Goal: Task Accomplishment & Management: Use online tool/utility

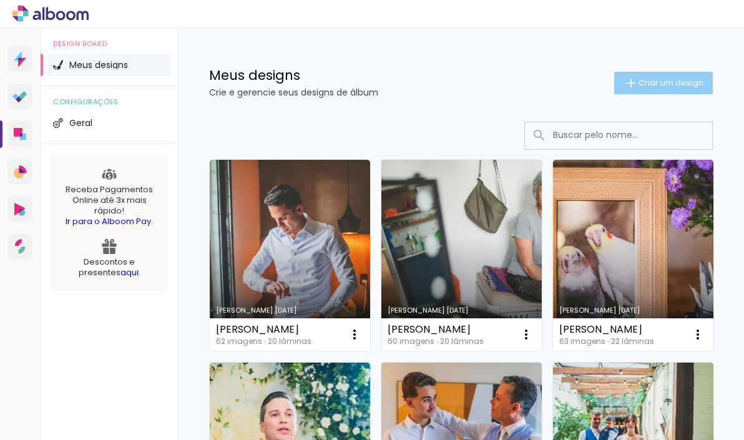
click at [653, 83] on span "Criar um design" at bounding box center [670, 83] width 65 height 8
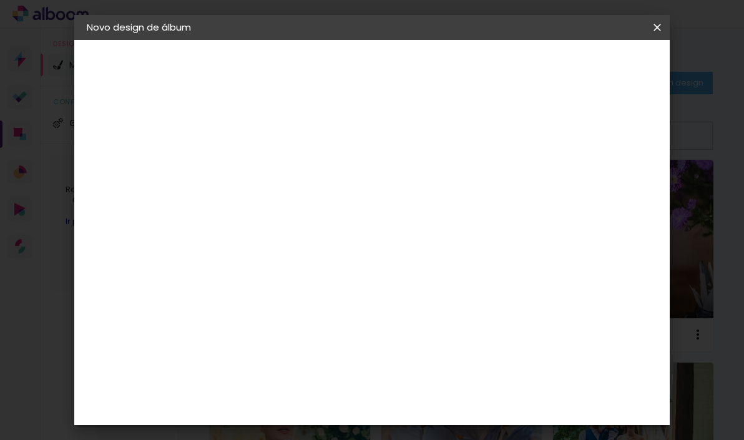
click at [291, 172] on input at bounding box center [291, 167] width 0 height 19
type input "[DEMOGRAPHIC_DATA] e [PERSON_NAME]"
type paper-input "[DEMOGRAPHIC_DATA] e [PERSON_NAME]"
click at [0, 0] on slot "Avançar" at bounding box center [0, 0] width 0 height 0
click at [525, 195] on paper-item "Tamanho Livre" at bounding box center [465, 189] width 120 height 27
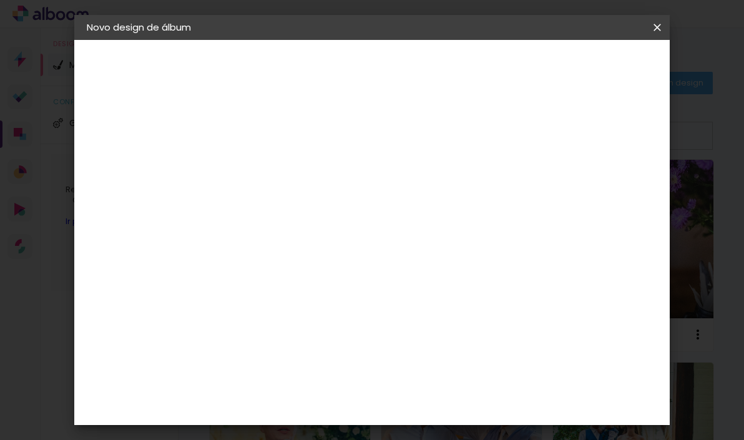
click at [524, 73] on paper-button "Avançar" at bounding box center [493, 66] width 61 height 21
click at [588, 62] on span "Iniciar design" at bounding box center [564, 70] width 48 height 17
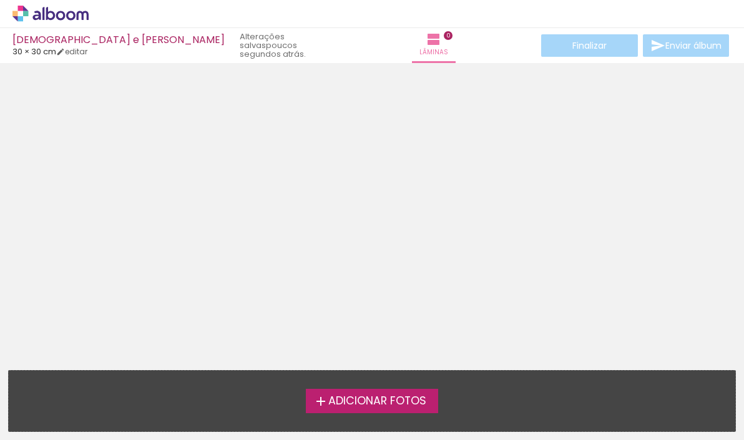
click at [383, 404] on span "Adicionar Fotos" at bounding box center [377, 401] width 98 height 11
click at [0, 0] on input "file" at bounding box center [0, 0] width 0 height 0
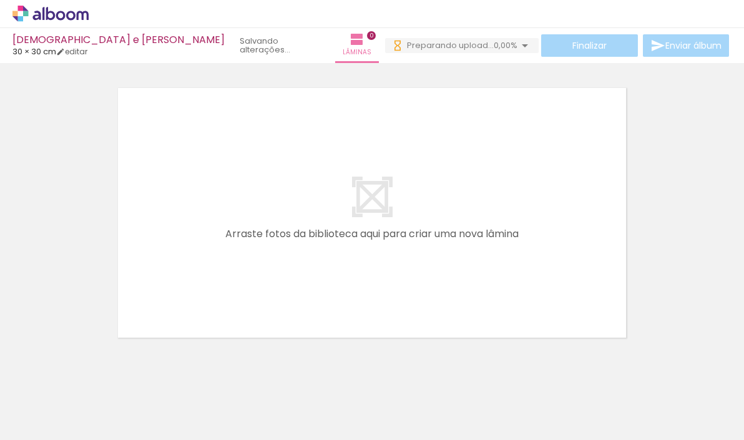
scroll to position [0, 643]
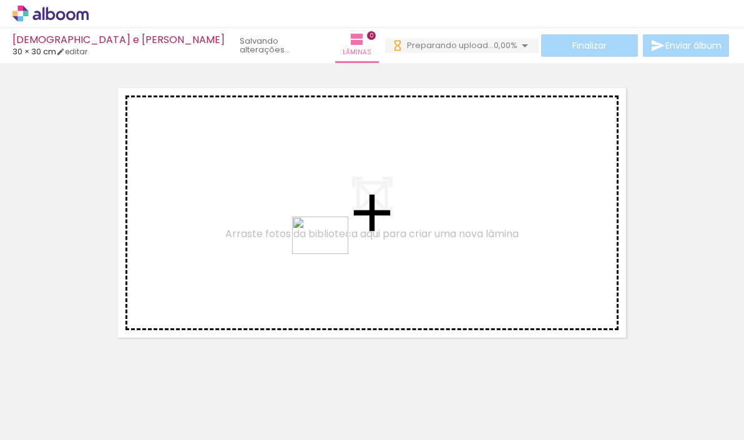
drag, startPoint x: 320, startPoint y: 403, endPoint x: 330, endPoint y: 254, distance: 148.8
click at [330, 254] on quentale-workspace at bounding box center [372, 220] width 744 height 440
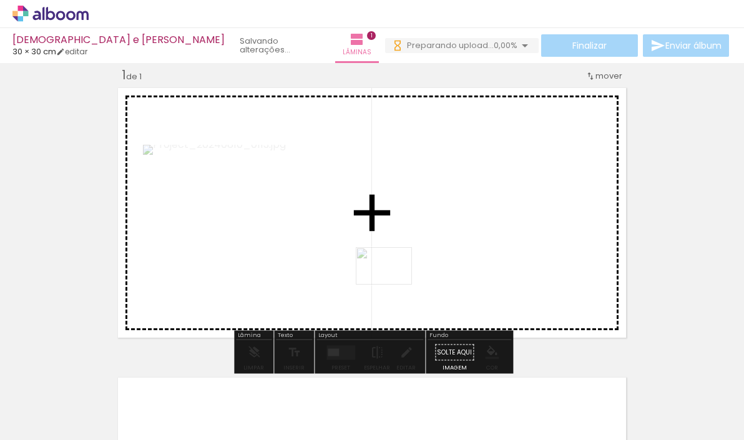
drag, startPoint x: 328, startPoint y: 406, endPoint x: 393, endPoint y: 285, distance: 137.4
click at [393, 285] on quentale-workspace at bounding box center [372, 220] width 744 height 440
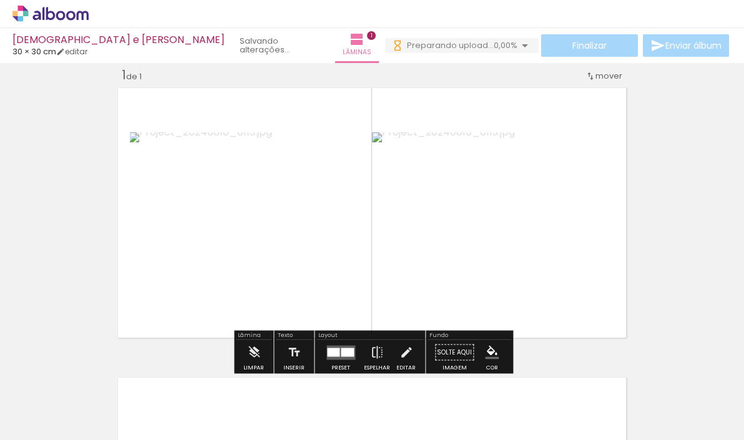
click at [469, 240] on quentale-photo at bounding box center [493, 212] width 242 height 161
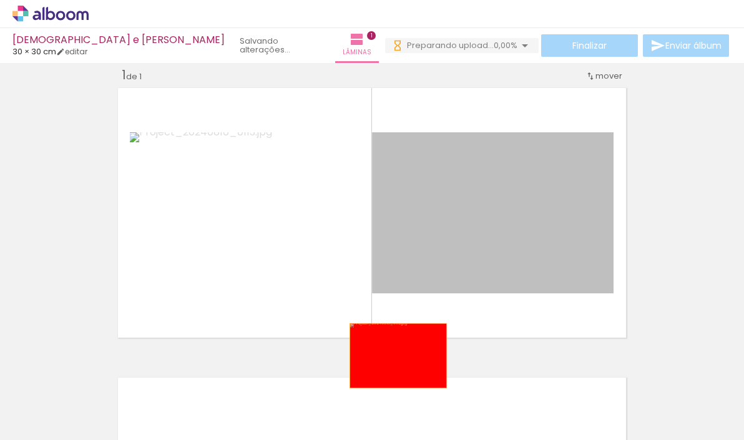
scroll to position [0, 0]
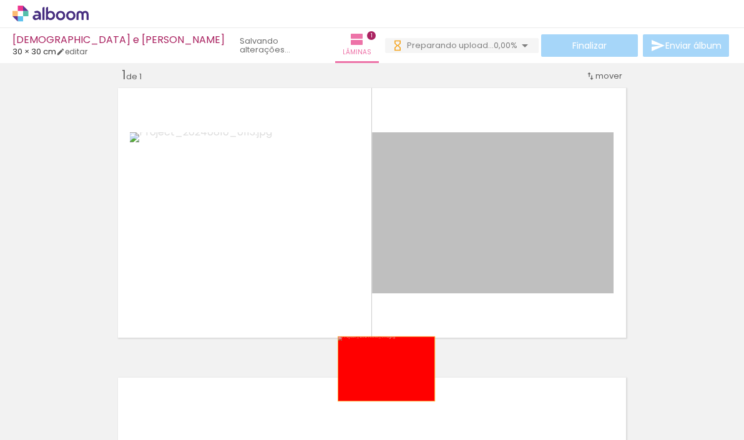
drag, startPoint x: 468, startPoint y: 215, endPoint x: 386, endPoint y: 369, distance: 173.9
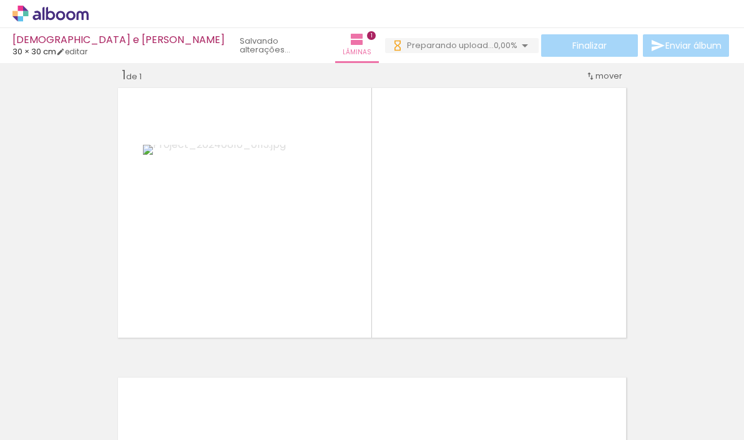
click at [42, 398] on input "Todas as fotos" at bounding box center [34, 402] width 47 height 11
click at [0, 0] on slot "Não utilizadas" at bounding box center [0, 0] width 0 height 0
type input "Não utilizadas"
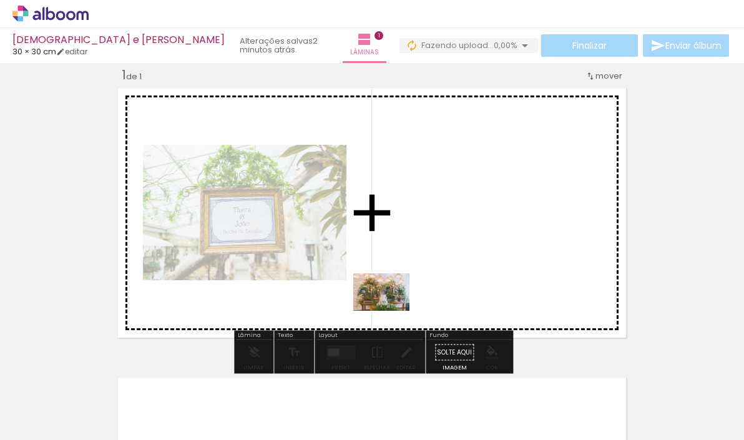
drag, startPoint x: 261, startPoint y: 408, endPoint x: 82, endPoint y: 437, distance: 182.0
click at [391, 311] on quentale-workspace at bounding box center [372, 220] width 744 height 440
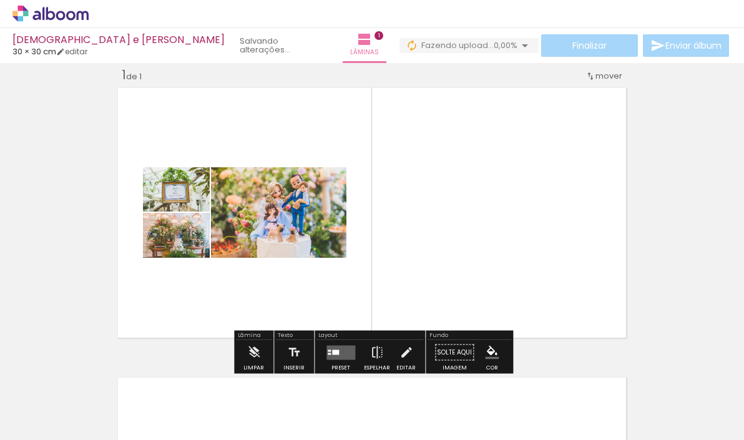
drag, startPoint x: 270, startPoint y: 400, endPoint x: 326, endPoint y: 314, distance: 102.8
click at [326, 314] on quentale-workspace at bounding box center [372, 220] width 744 height 440
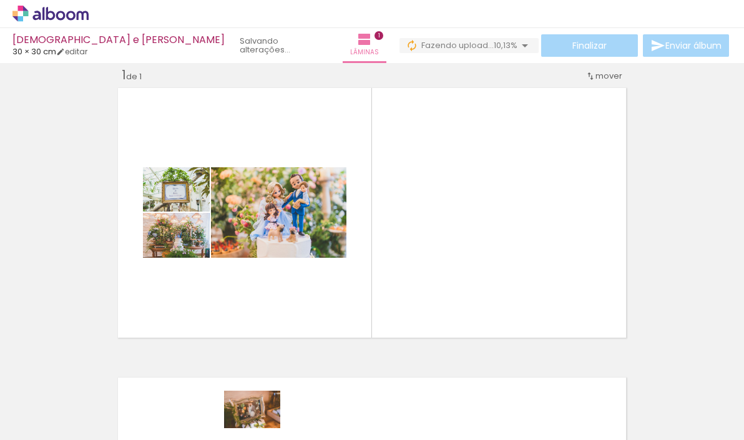
drag, startPoint x: 270, startPoint y: 407, endPoint x: 261, endPoint y: 427, distance: 22.4
click at [261, 419] on div at bounding box center [261, 398] width 62 height 41
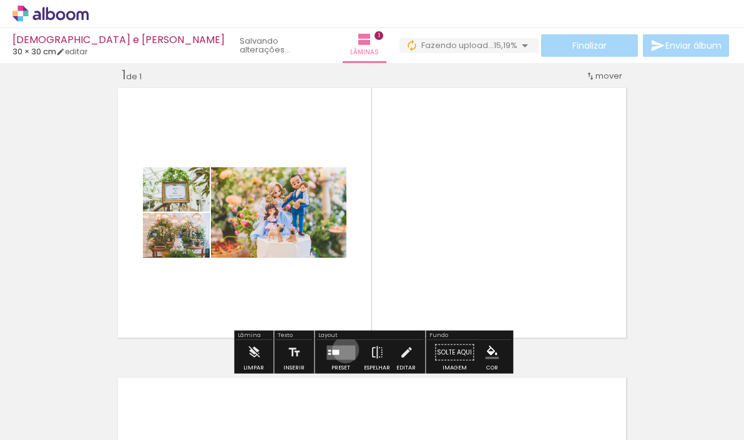
click at [343, 349] on quentale-layouter at bounding box center [340, 352] width 29 height 14
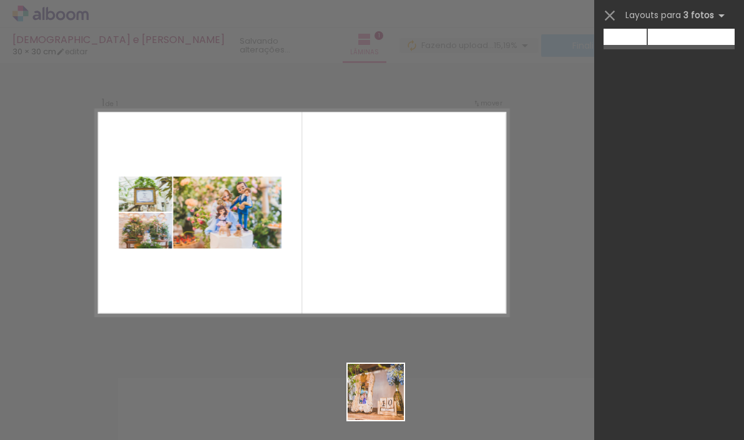
scroll to position [0, 0]
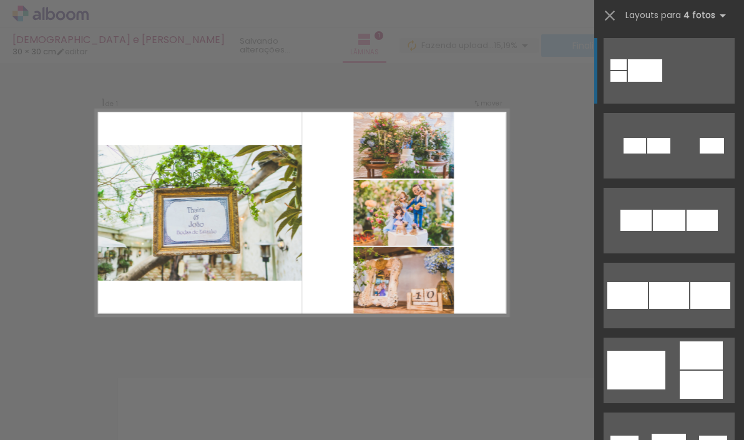
drag, startPoint x: 385, startPoint y: 405, endPoint x: 382, endPoint y: 245, distance: 160.4
click at [382, 245] on quentale-workspace at bounding box center [372, 220] width 744 height 440
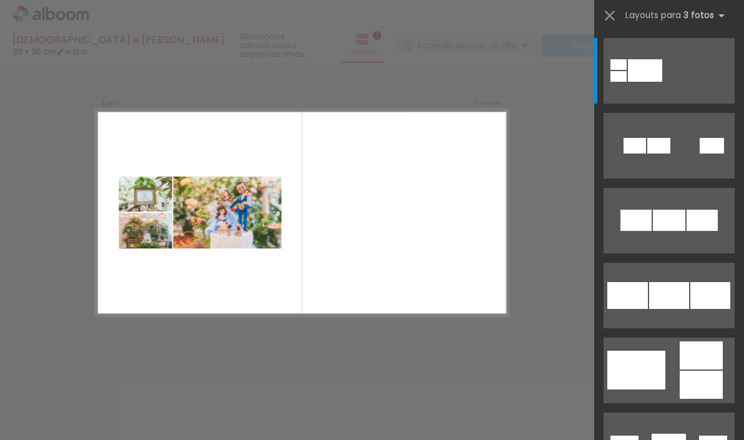
click at [233, 294] on quentale-layouter at bounding box center [301, 212] width 413 height 207
click at [608, 14] on iron-icon at bounding box center [609, 15] width 17 height 17
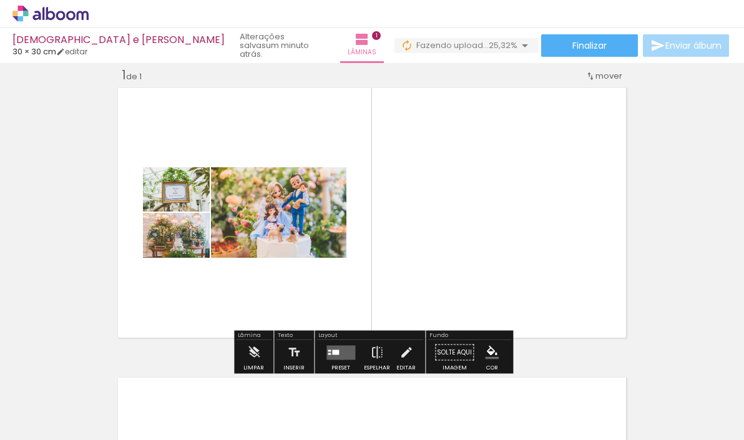
click at [339, 359] on quentale-layouter at bounding box center [340, 352] width 29 height 14
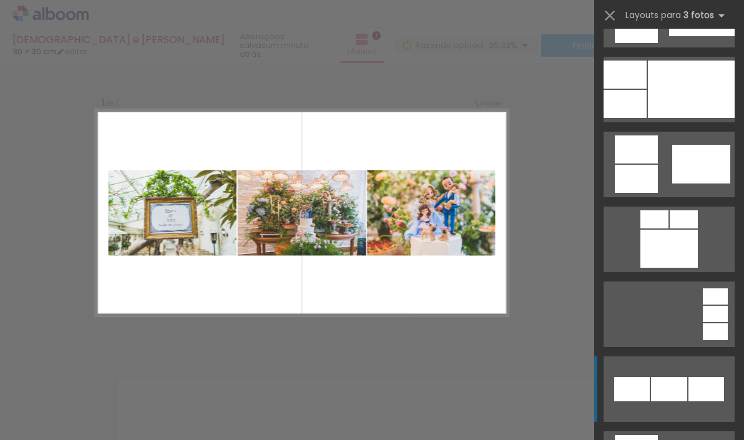
scroll to position [824, 0]
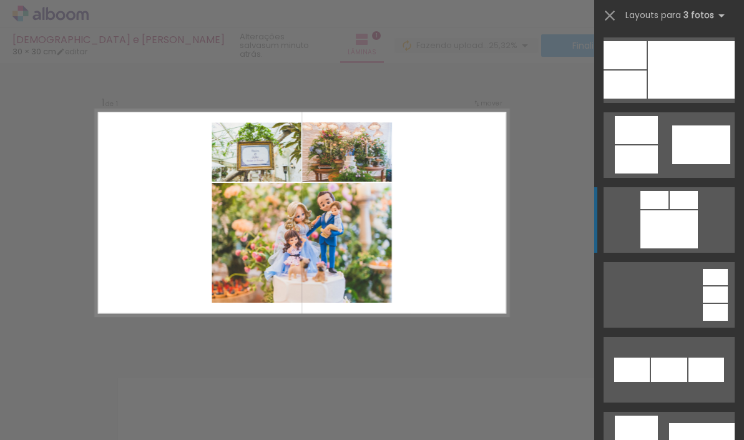
click at [672, 221] on div at bounding box center [668, 229] width 57 height 38
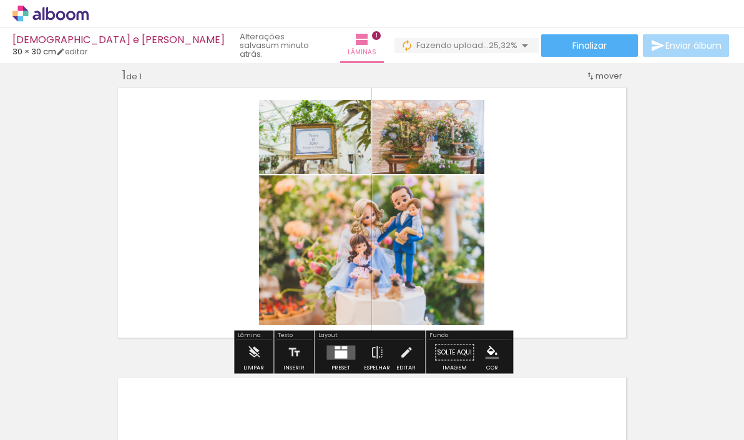
click at [537, 231] on quentale-layouter at bounding box center [372, 213] width 517 height 258
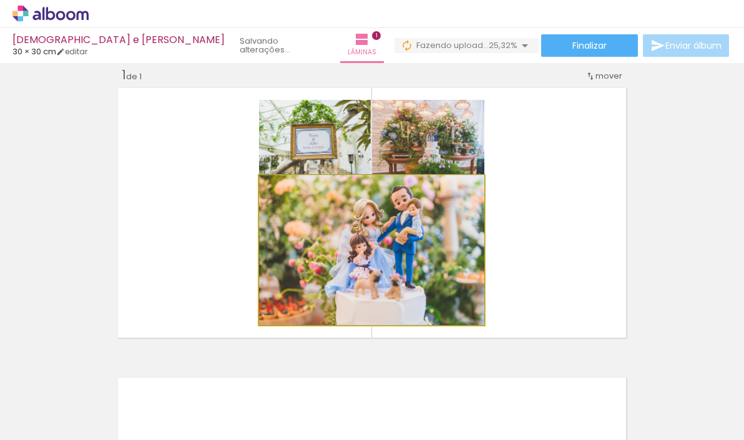
click at [279, 255] on quentale-photo at bounding box center [371, 250] width 225 height 150
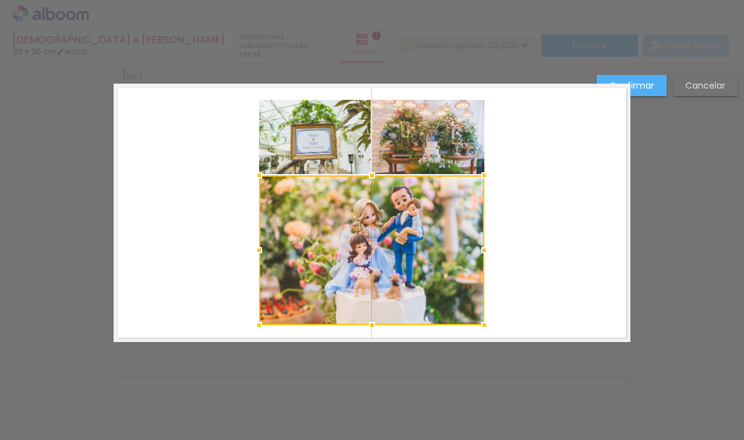
click at [293, 158] on quentale-photo at bounding box center [315, 137] width 112 height 74
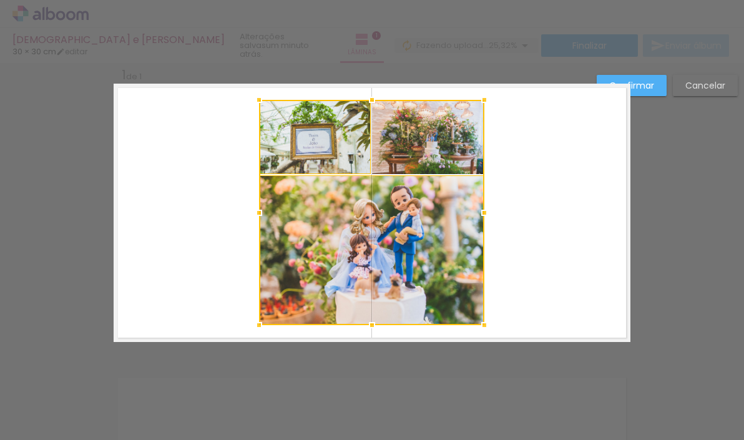
click at [399, 141] on div at bounding box center [371, 212] width 225 height 225
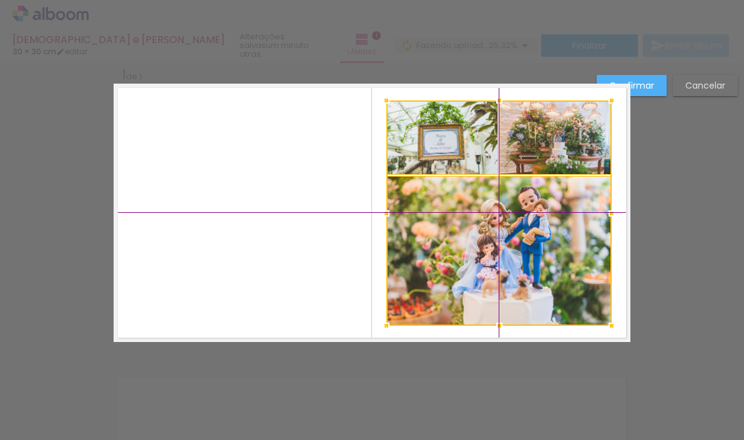
drag, startPoint x: 320, startPoint y: 144, endPoint x: 441, endPoint y: 149, distance: 121.8
click at [441, 149] on div at bounding box center [498, 212] width 225 height 225
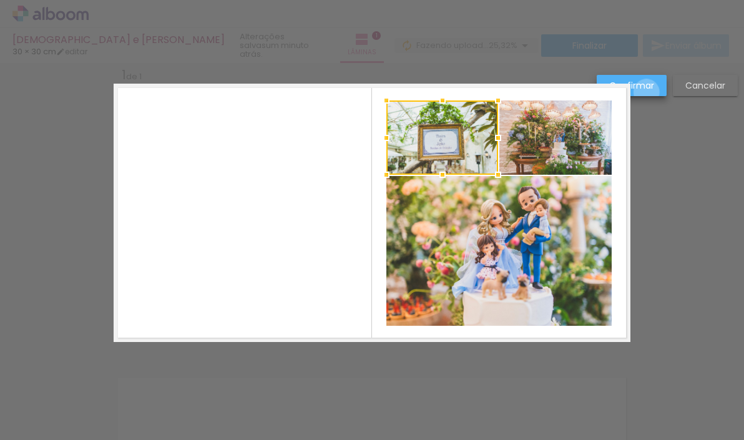
click at [647, 92] on paper-button "Confirmar" at bounding box center [632, 85] width 70 height 21
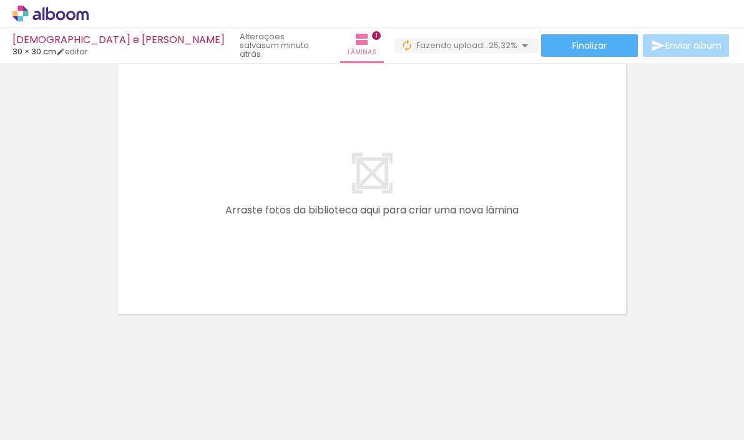
scroll to position [0, 0]
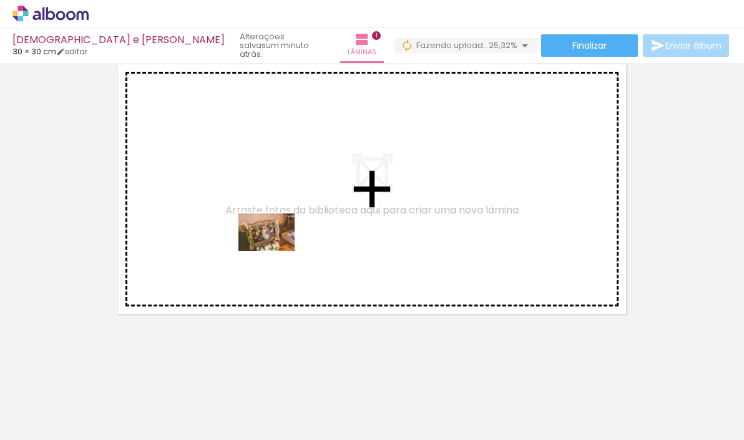
drag, startPoint x: 273, startPoint y: 405, endPoint x: 277, endPoint y: 247, distance: 157.9
click at [277, 247] on quentale-workspace at bounding box center [372, 220] width 744 height 440
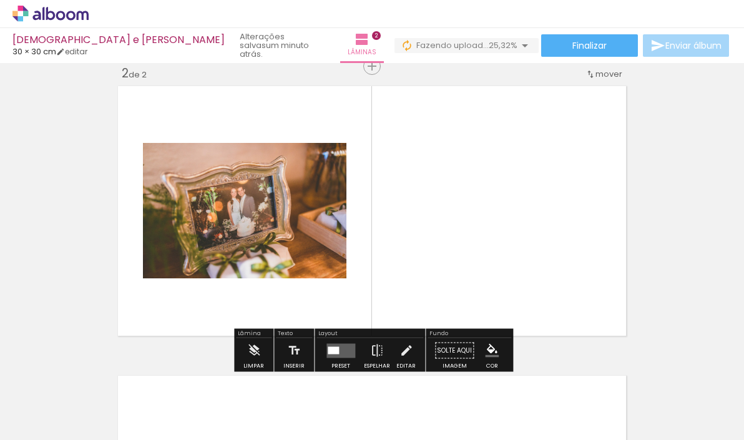
scroll to position [305, 0]
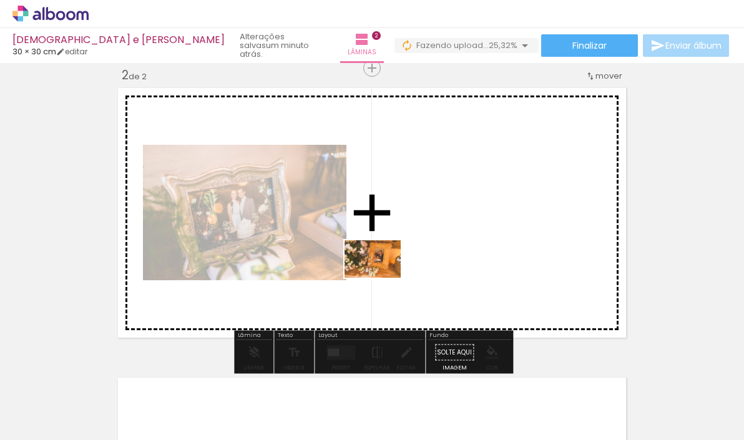
click at [381, 278] on quentale-workspace at bounding box center [372, 220] width 744 height 440
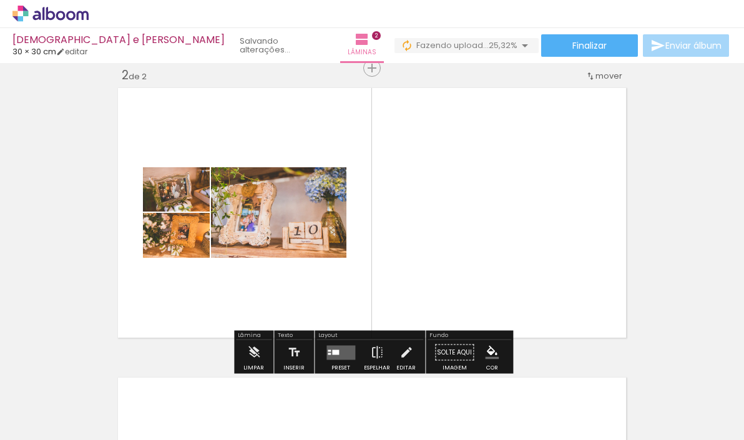
drag, startPoint x: 270, startPoint y: 408, endPoint x: 306, endPoint y: 310, distance: 105.0
click at [306, 310] on quentale-workspace at bounding box center [372, 220] width 744 height 440
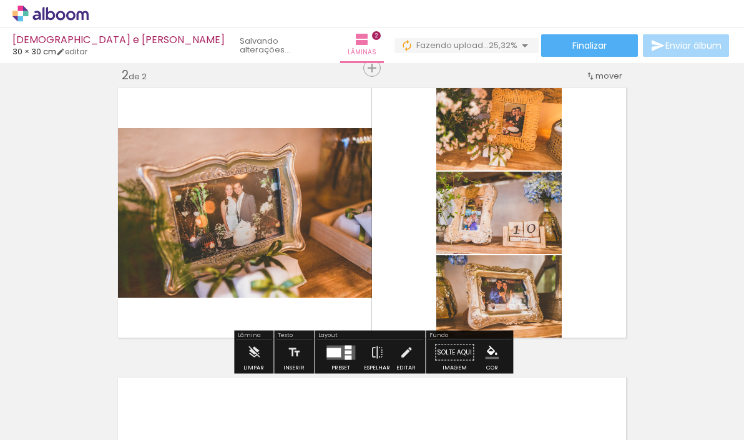
drag, startPoint x: 272, startPoint y: 413, endPoint x: 321, endPoint y: 305, distance: 118.4
click at [321, 305] on quentale-workspace at bounding box center [372, 220] width 744 height 440
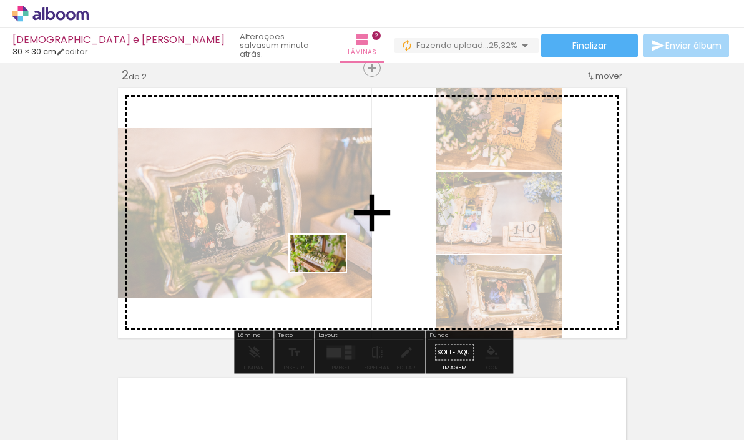
drag, startPoint x: 278, startPoint y: 403, endPoint x: 327, endPoint y: 272, distance: 139.2
click at [327, 272] on quentale-workspace at bounding box center [372, 220] width 744 height 440
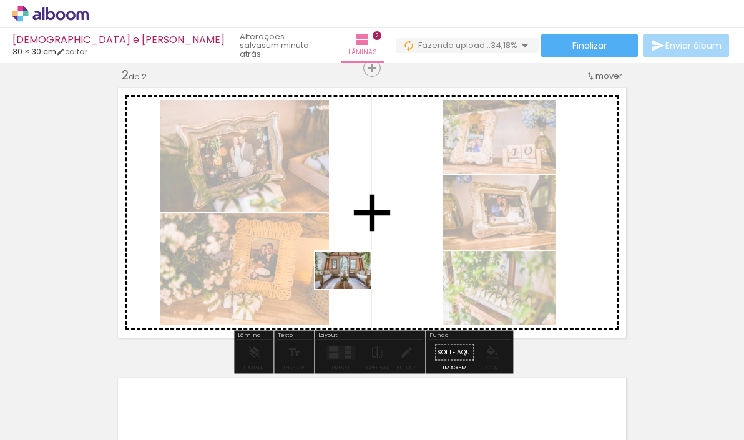
drag, startPoint x: 273, startPoint y: 409, endPoint x: 353, endPoint y: 289, distance: 143.7
click at [353, 289] on quentale-workspace at bounding box center [372, 220] width 744 height 440
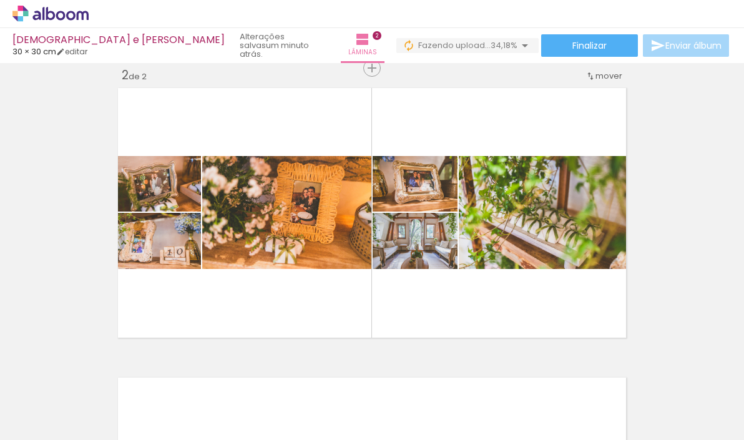
scroll to position [0, 2859]
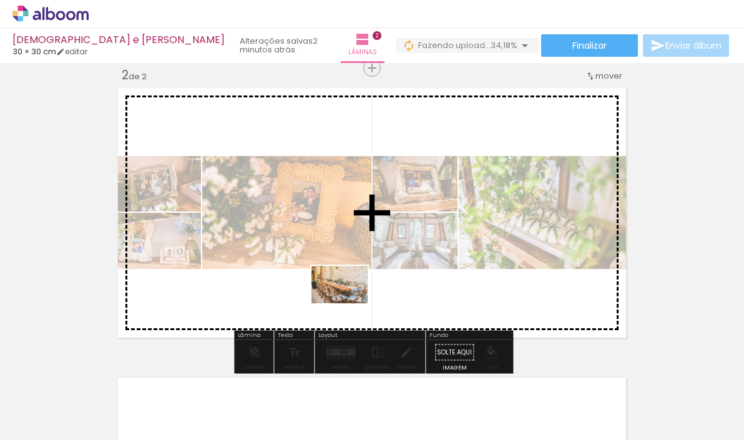
drag, startPoint x: 350, startPoint y: 409, endPoint x: 349, endPoint y: 304, distance: 105.5
click at [349, 304] on quentale-workspace at bounding box center [372, 220] width 744 height 440
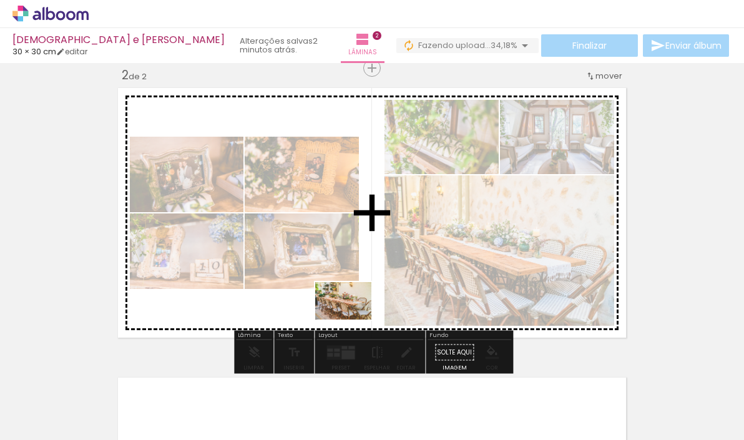
drag, startPoint x: 346, startPoint y: 406, endPoint x: 353, endPoint y: 320, distance: 86.4
click at [353, 320] on quentale-workspace at bounding box center [372, 220] width 744 height 440
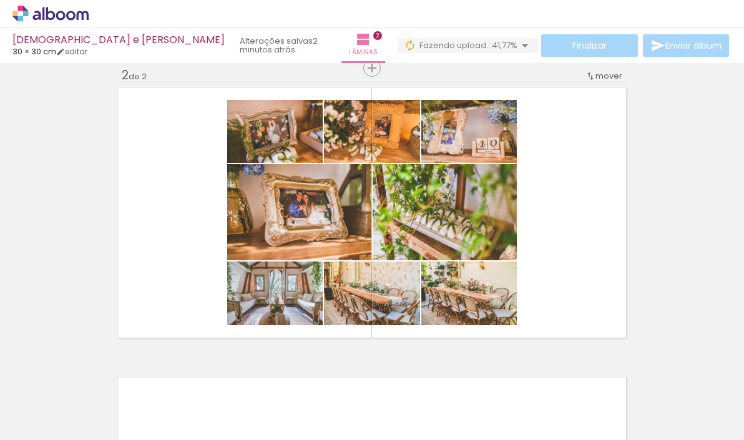
scroll to position [0, 0]
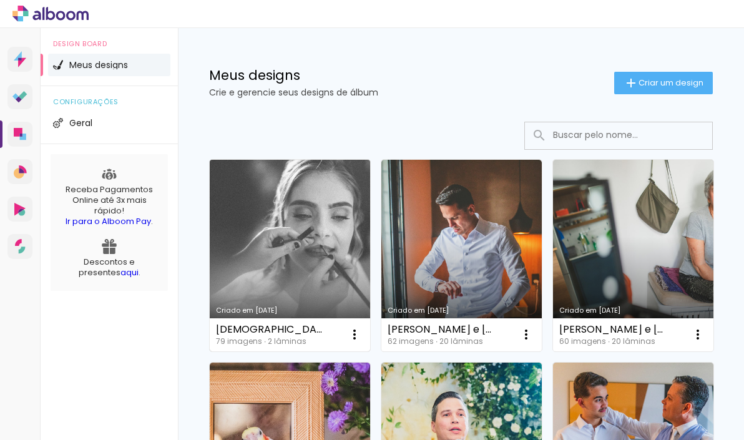
click at [301, 245] on link "Criado em [DATE]" at bounding box center [290, 256] width 160 height 192
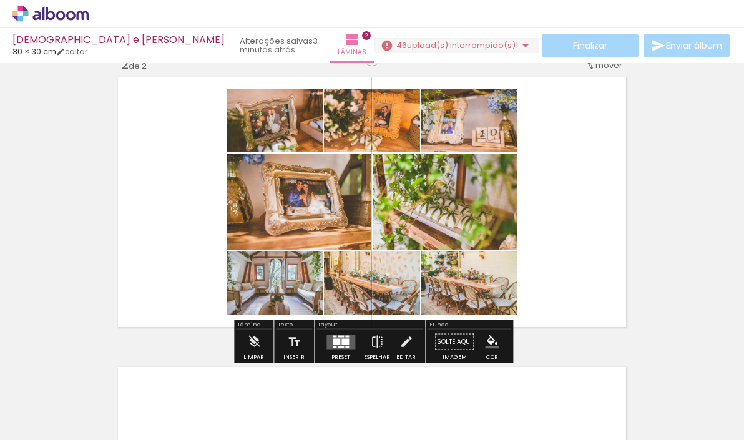
scroll to position [0, 714]
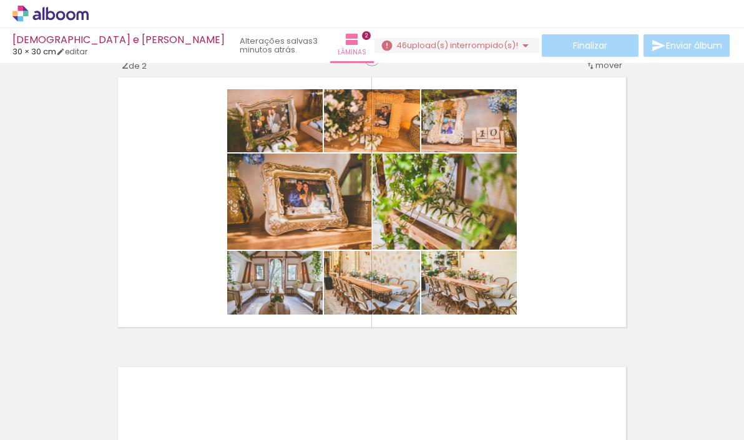
click at [52, 403] on input "Todas as fotos" at bounding box center [34, 402] width 47 height 11
click at [0, 0] on slot "Não utilizadas" at bounding box center [0, 0] width 0 height 0
type input "Não utilizadas"
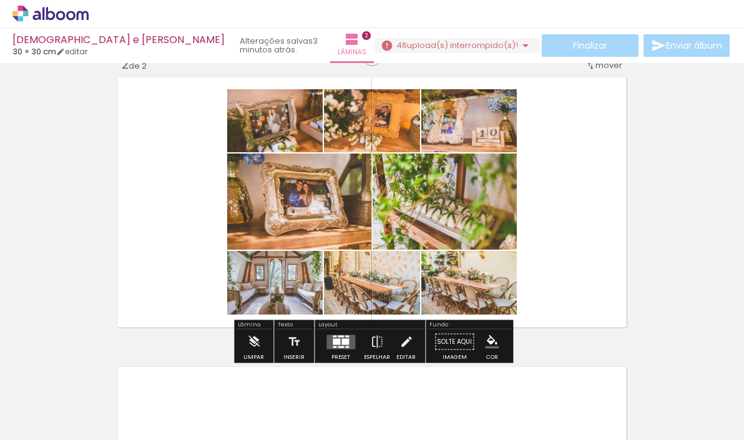
click at [470, 40] on span "upload(s) interrompido(s)!" at bounding box center [462, 45] width 111 height 12
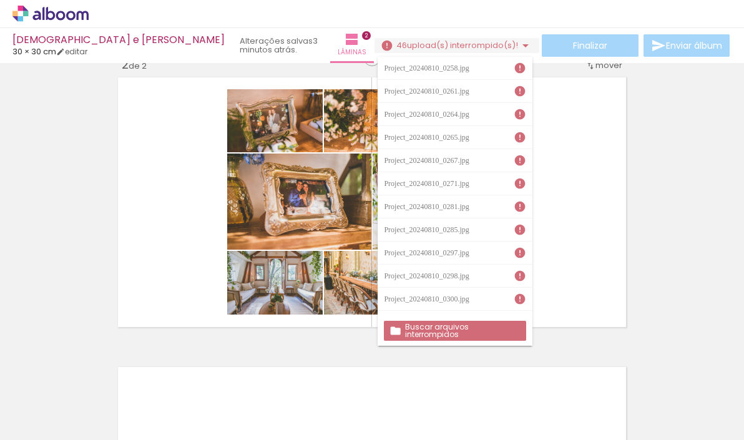
click at [522, 66] on iron-icon at bounding box center [520, 68] width 12 height 12
click at [0, 0] on slot "Buscar arquivos interrompidos" at bounding box center [0, 0] width 0 height 0
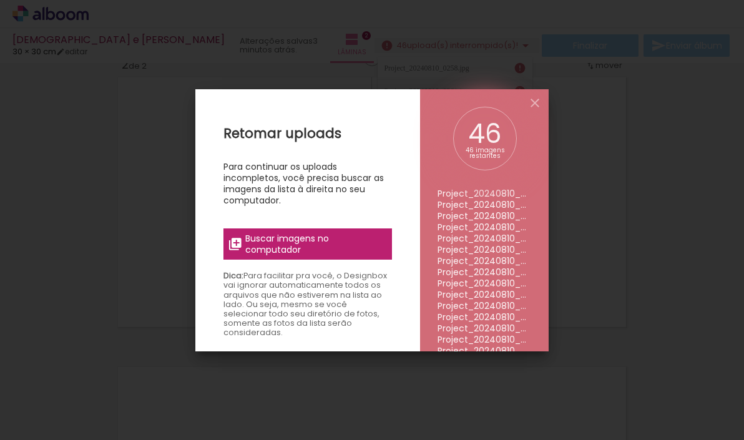
click at [306, 246] on span "Buscar imagens no computador" at bounding box center [314, 244] width 139 height 22
click at [0, 0] on input "file" at bounding box center [0, 0] width 0 height 0
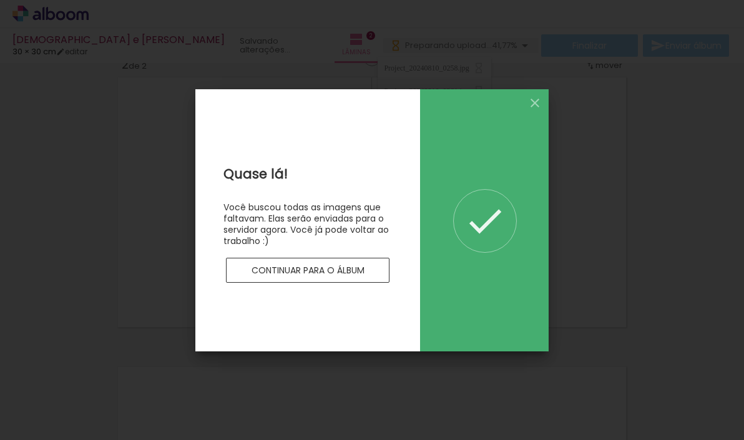
scroll to position [0, 0]
click at [534, 103] on iron-icon at bounding box center [534, 102] width 15 height 15
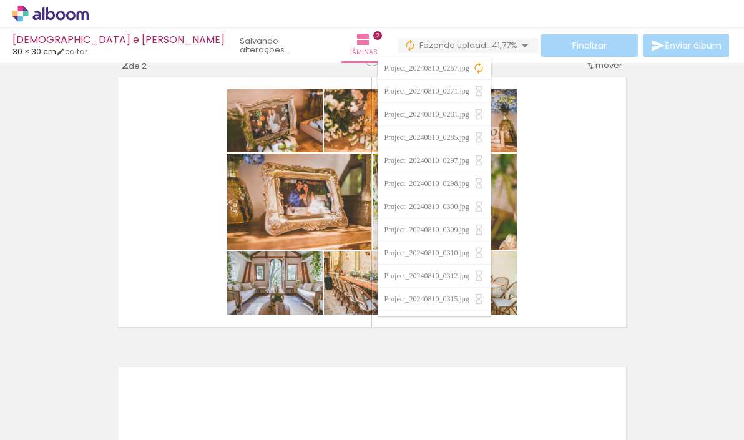
click at [481, 68] on iron-icon at bounding box center [478, 68] width 12 height 12
click at [479, 67] on iron-icon at bounding box center [478, 68] width 12 height 12
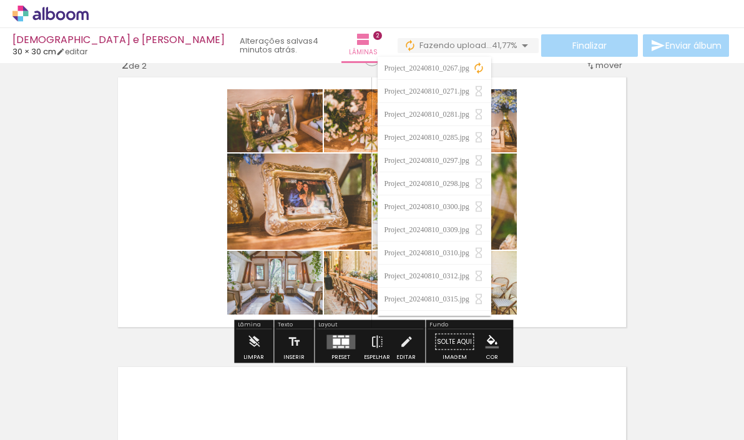
click at [694, 193] on div "Inserir lâmina 1 de 2 Inserir lâmina 2 de 2" at bounding box center [372, 186] width 744 height 869
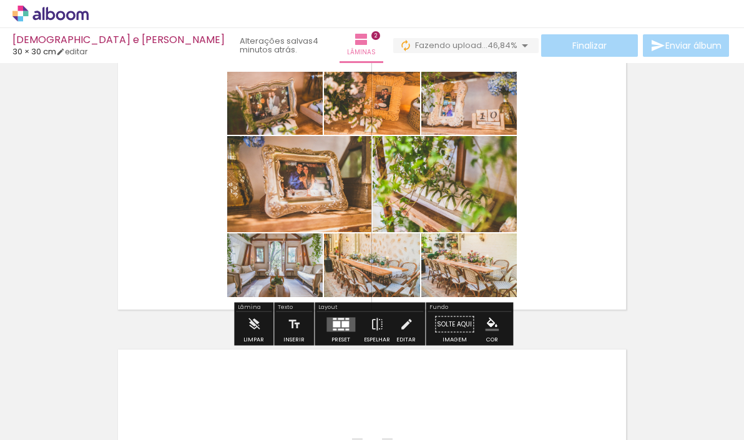
scroll to position [334, 0]
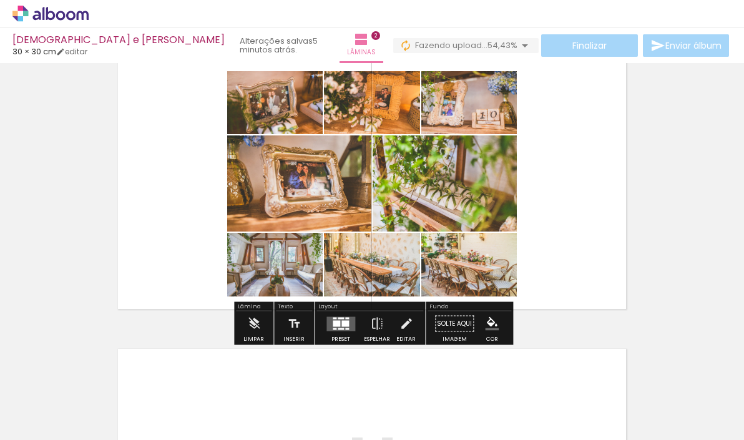
click at [557, 217] on quentale-layouter at bounding box center [372, 184] width 517 height 258
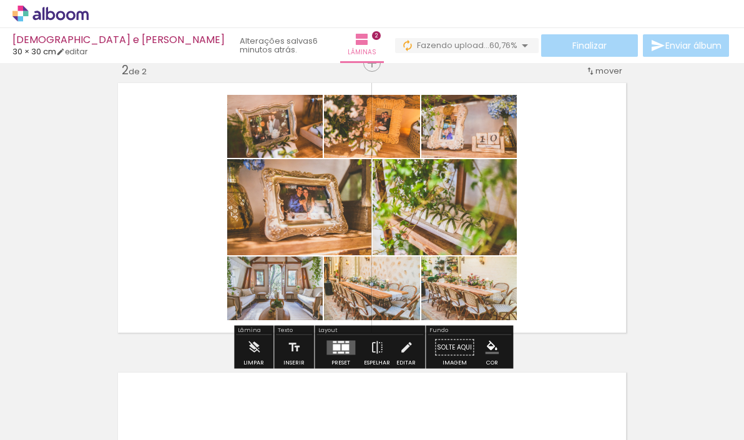
scroll to position [315, 0]
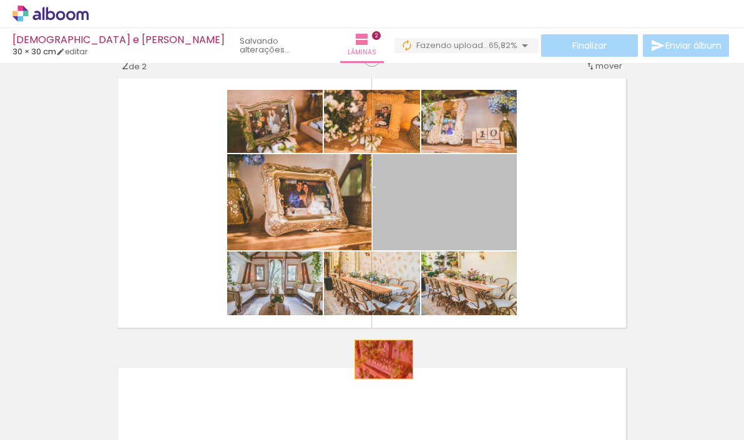
drag, startPoint x: 427, startPoint y: 217, endPoint x: 384, endPoint y: 359, distance: 149.4
click at [384, 359] on div "Inserir lâmina 1 de 2 Inserir lâmina 2 de 2" at bounding box center [372, 186] width 744 height 869
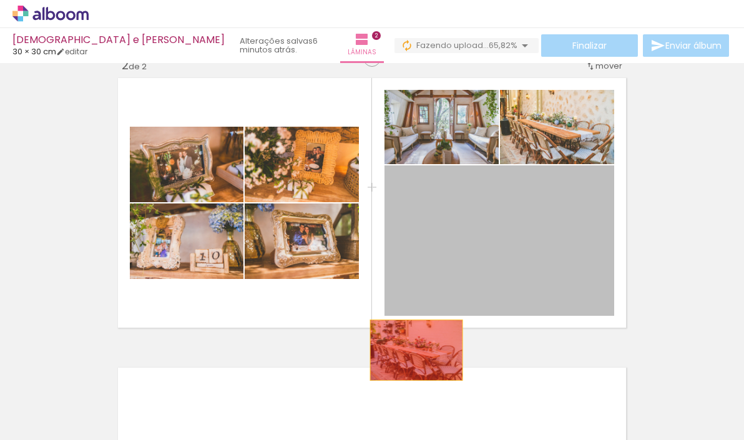
drag, startPoint x: 508, startPoint y: 257, endPoint x: 475, endPoint y: 168, distance: 94.6
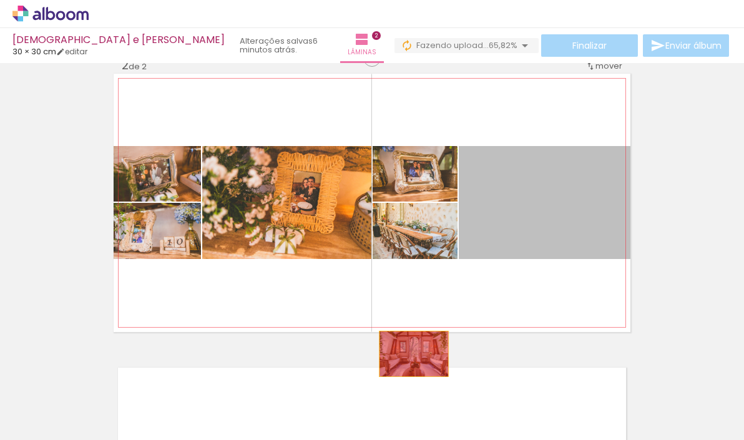
drag, startPoint x: 509, startPoint y: 198, endPoint x: 414, endPoint y: 353, distance: 181.0
click at [414, 353] on div "Inserir lâmina 1 de 2 Inserir lâmina 2 de 2" at bounding box center [372, 186] width 744 height 869
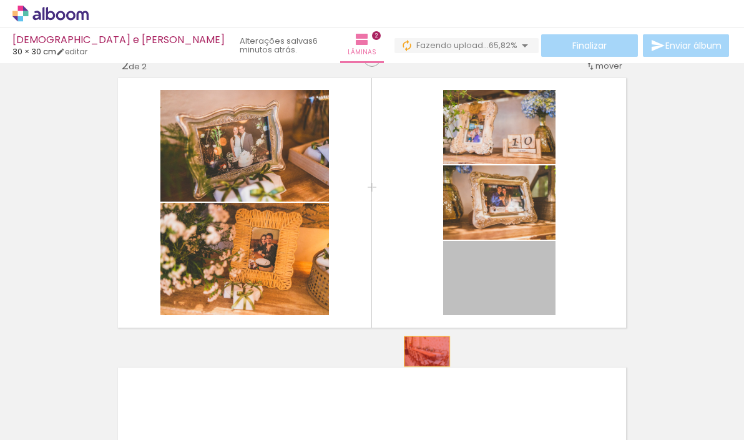
drag, startPoint x: 489, startPoint y: 291, endPoint x: 427, endPoint y: 350, distance: 86.1
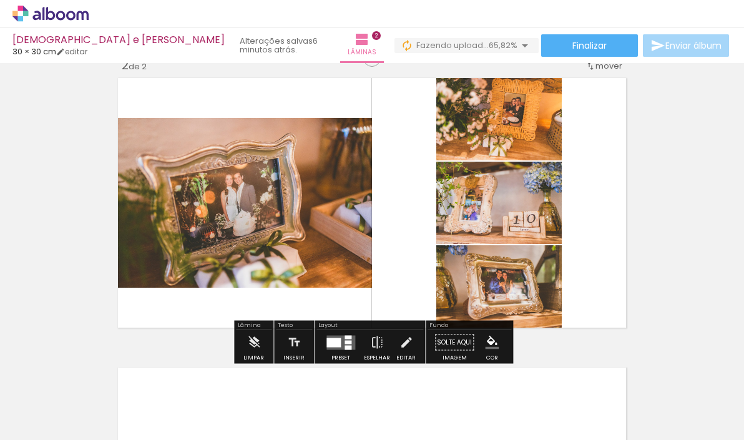
click at [344, 343] on div at bounding box center [347, 342] width 7 height 4
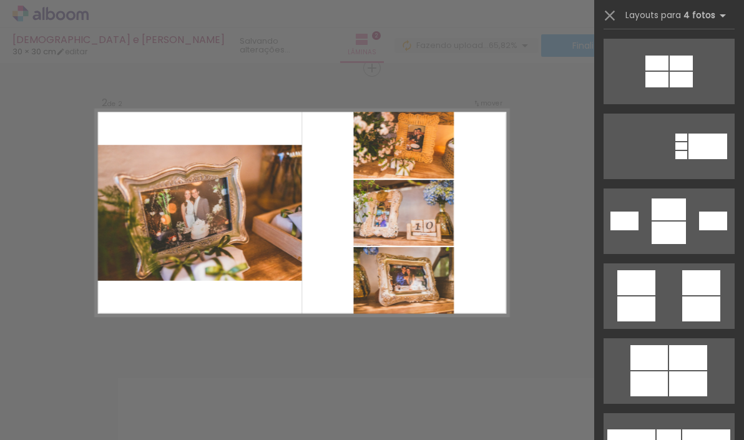
scroll to position [1345, 0]
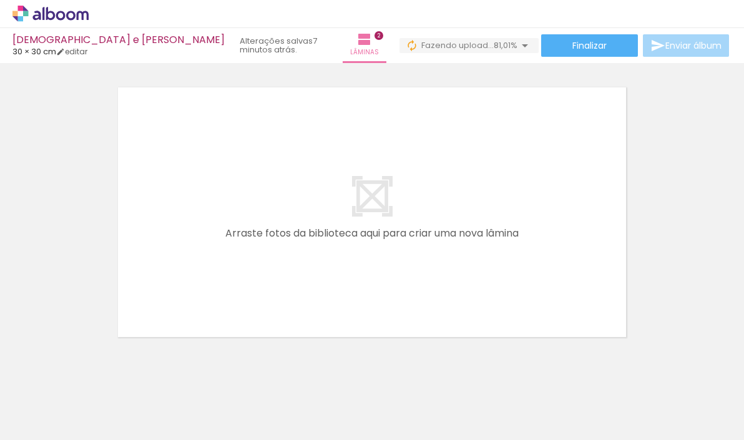
scroll to position [0, 554]
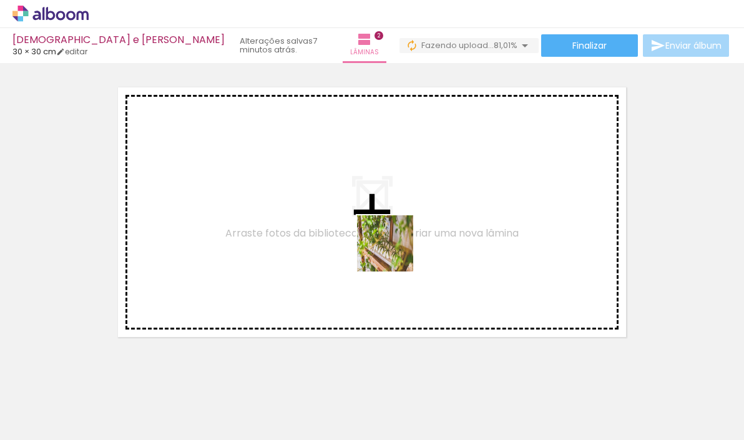
drag, startPoint x: 411, startPoint y: 408, endPoint x: 394, endPoint y: 253, distance: 155.6
click at [394, 253] on quentale-workspace at bounding box center [372, 220] width 744 height 440
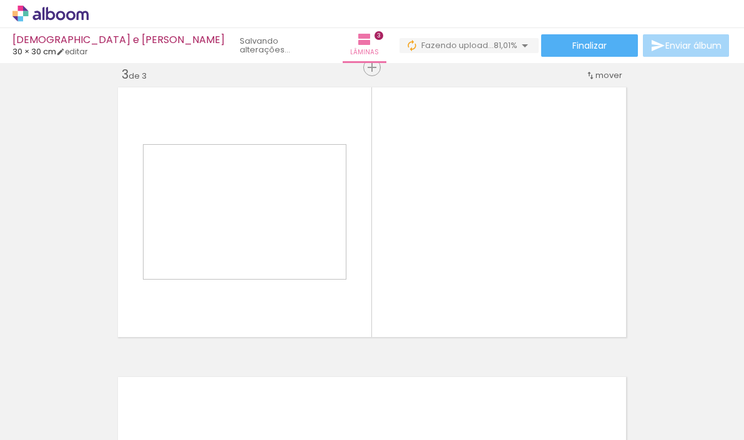
scroll to position [595, 0]
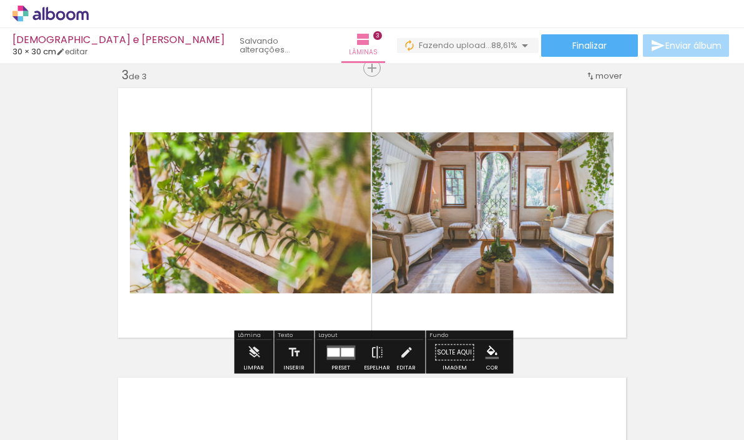
drag, startPoint x: 421, startPoint y: 402, endPoint x: 432, endPoint y: 284, distance: 118.5
click at [432, 284] on quentale-workspace at bounding box center [372, 220] width 744 height 440
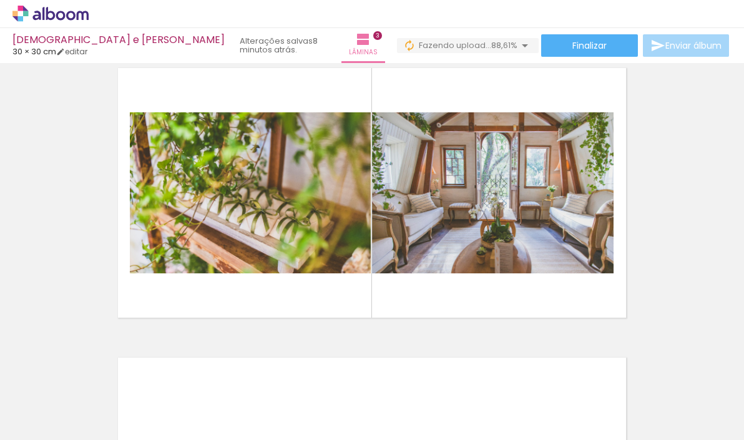
scroll to position [0, 2901]
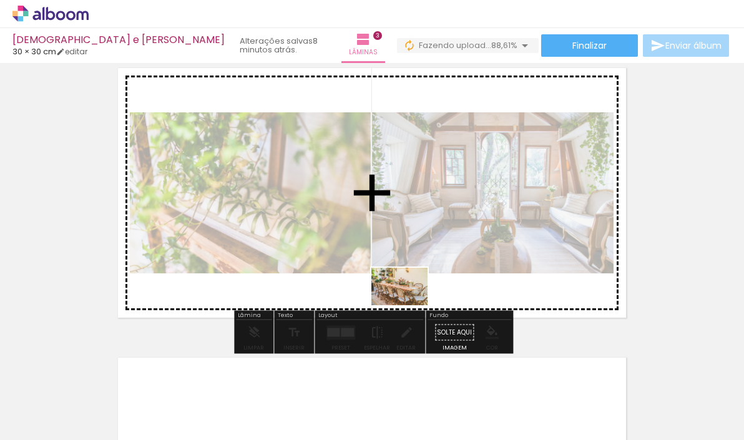
drag, startPoint x: 379, startPoint y: 408, endPoint x: 382, endPoint y: 346, distance: 61.2
click at [409, 306] on quentale-workspace at bounding box center [372, 220] width 744 height 440
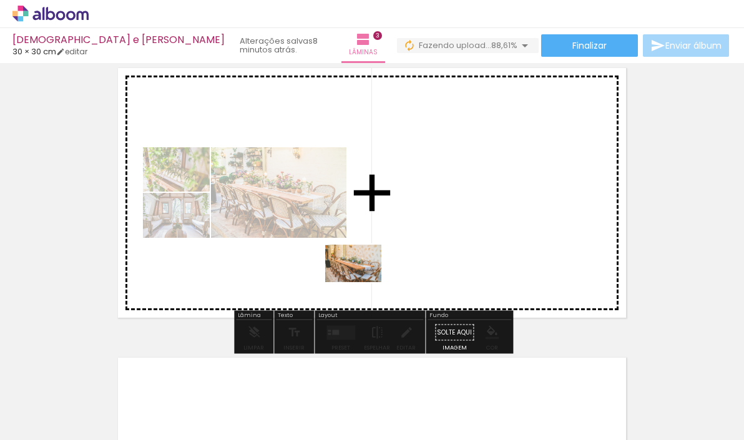
drag, startPoint x: 309, startPoint y: 404, endPoint x: 363, endPoint y: 283, distance: 132.4
click at [363, 283] on quentale-workspace at bounding box center [372, 220] width 744 height 440
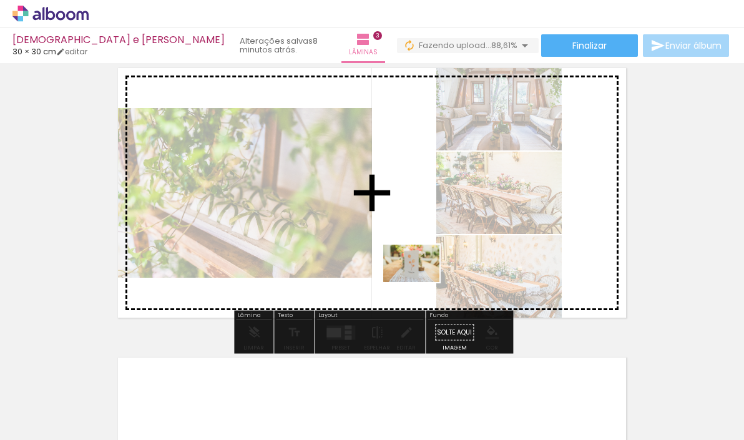
drag, startPoint x: 445, startPoint y: 399, endPoint x: 421, endPoint y: 283, distance: 119.2
click at [421, 282] on quentale-workspace at bounding box center [372, 220] width 744 height 440
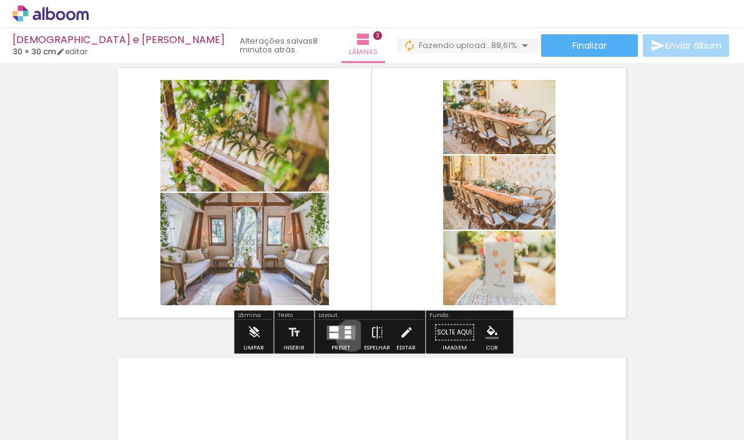
click at [348, 335] on div at bounding box center [347, 336] width 6 height 3
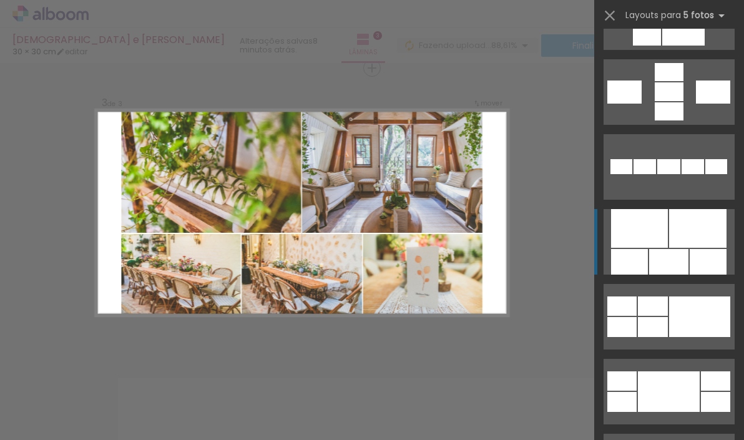
scroll to position [579, 0]
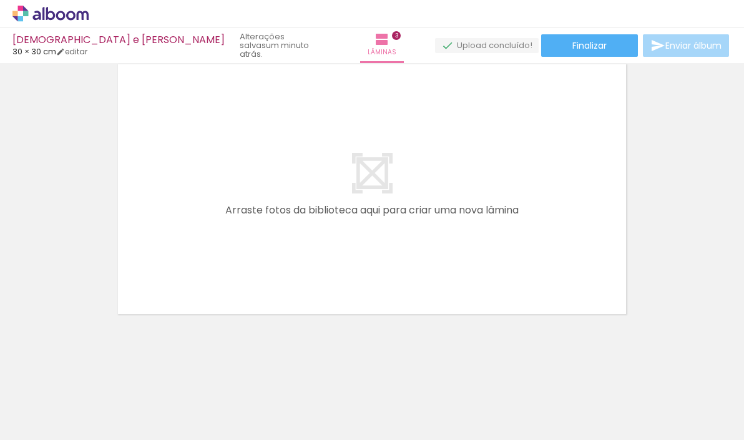
scroll to position [0, 0]
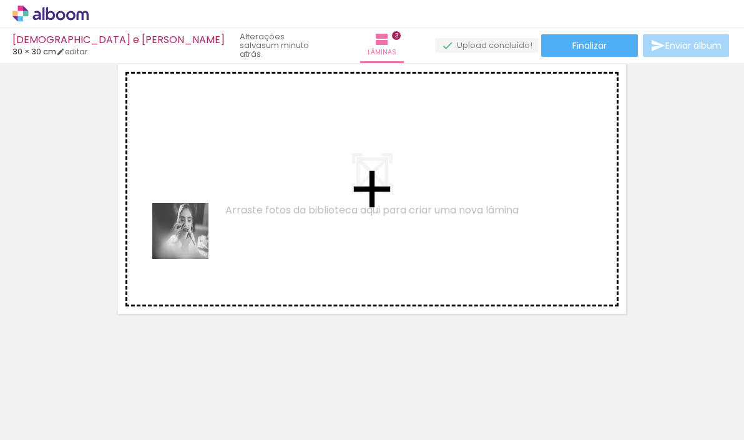
drag, startPoint x: 145, startPoint y: 406, endPoint x: 152, endPoint y: 413, distance: 9.7
click at [190, 241] on quentale-workspace at bounding box center [372, 220] width 744 height 440
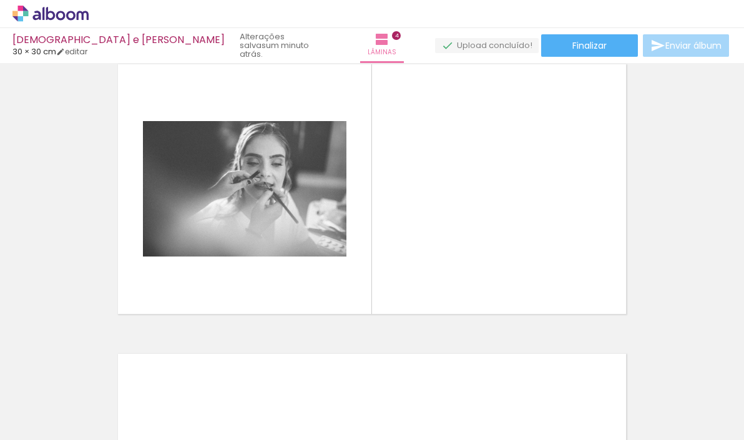
scroll to position [884, 0]
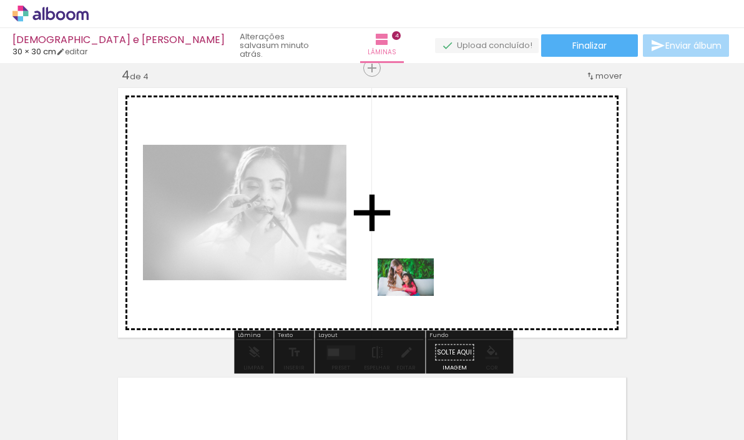
drag, startPoint x: 132, startPoint y: 406, endPoint x: 414, endPoint y: 296, distance: 303.3
click at [415, 296] on quentale-workspace at bounding box center [372, 220] width 744 height 440
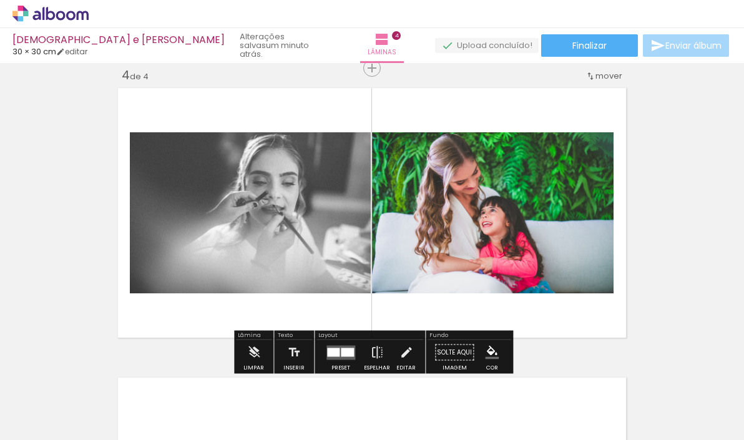
click at [349, 315] on quentale-layouter at bounding box center [372, 213] width 517 height 258
click at [330, 263] on quentale-photo at bounding box center [250, 212] width 241 height 161
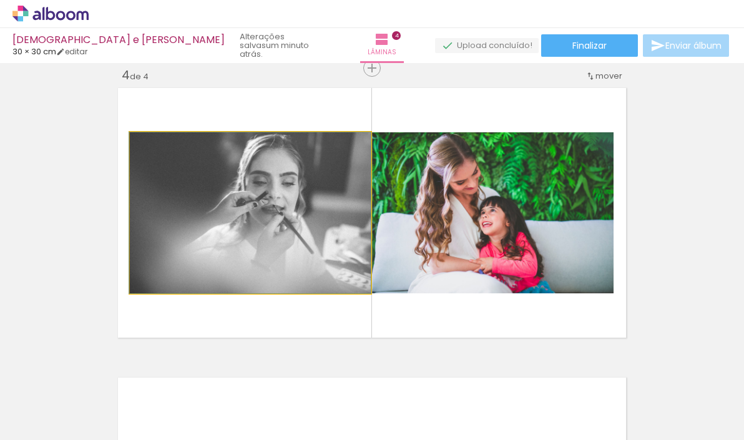
click at [330, 263] on quentale-photo at bounding box center [250, 212] width 241 height 161
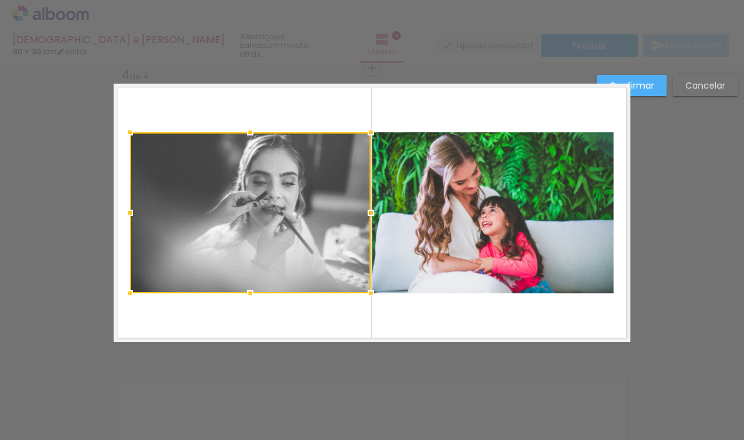
click at [445, 236] on quentale-photo at bounding box center [493, 212] width 242 height 161
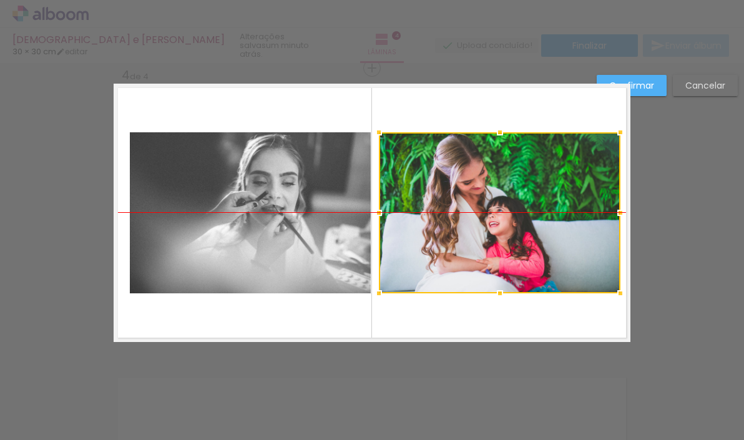
drag, startPoint x: 444, startPoint y: 213, endPoint x: 451, endPoint y: 213, distance: 6.9
click at [451, 213] on div at bounding box center [500, 212] width 242 height 161
click at [293, 198] on quentale-photo at bounding box center [250, 212] width 241 height 161
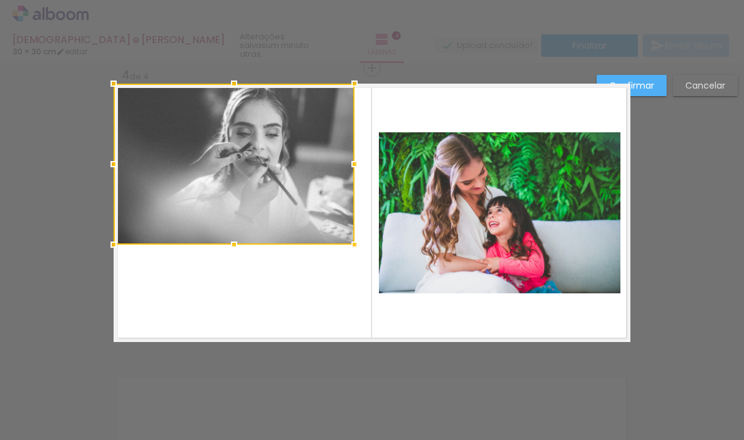
drag, startPoint x: 283, startPoint y: 219, endPoint x: 251, endPoint y: 168, distance: 60.6
click at [251, 168] on div at bounding box center [234, 164] width 241 height 161
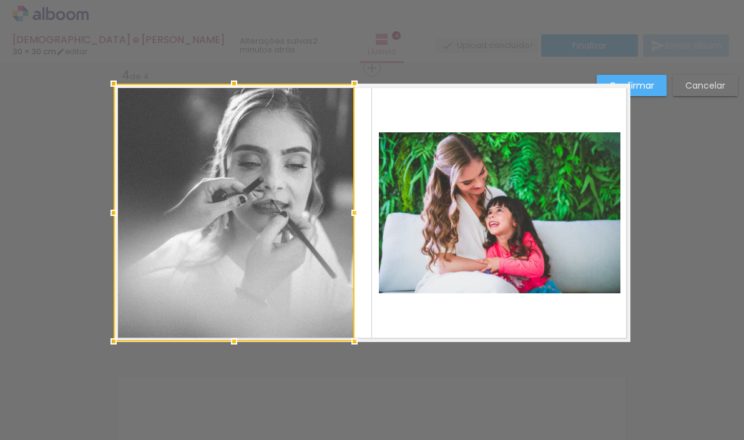
drag, startPoint x: 233, startPoint y: 243, endPoint x: 228, endPoint y: 347, distance: 104.3
click at [228, 347] on div at bounding box center [234, 341] width 25 height 25
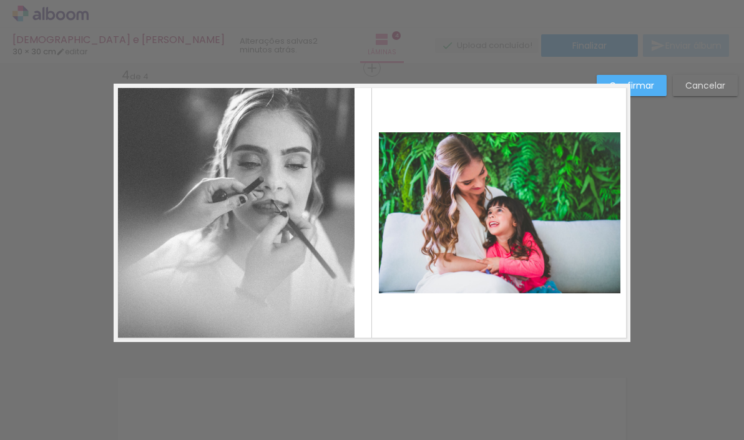
click at [333, 222] on quentale-photo at bounding box center [234, 213] width 241 height 258
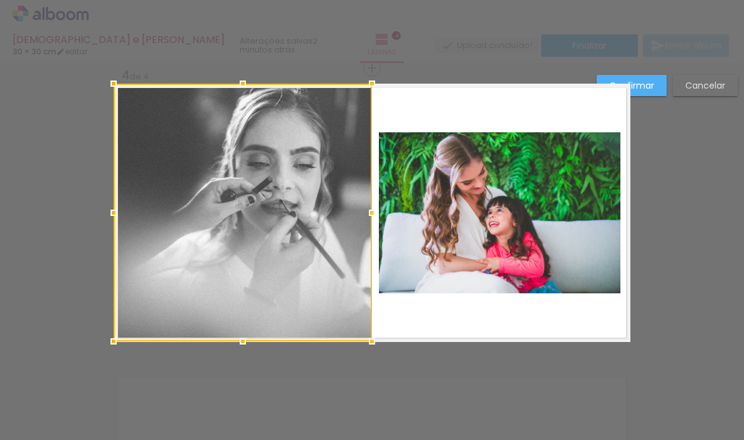
drag, startPoint x: 353, startPoint y: 212, endPoint x: 370, endPoint y: 212, distance: 17.5
click at [370, 212] on div at bounding box center [371, 212] width 25 height 25
click at [427, 117] on quentale-layouter at bounding box center [372, 213] width 517 height 258
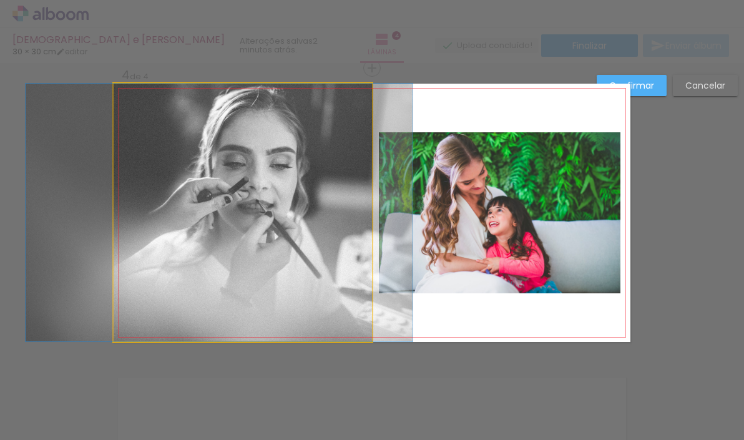
drag, startPoint x: 309, startPoint y: 189, endPoint x: 286, endPoint y: 193, distance: 23.4
click at [285, 193] on album-spread "4 de 4" at bounding box center [372, 213] width 517 height 258
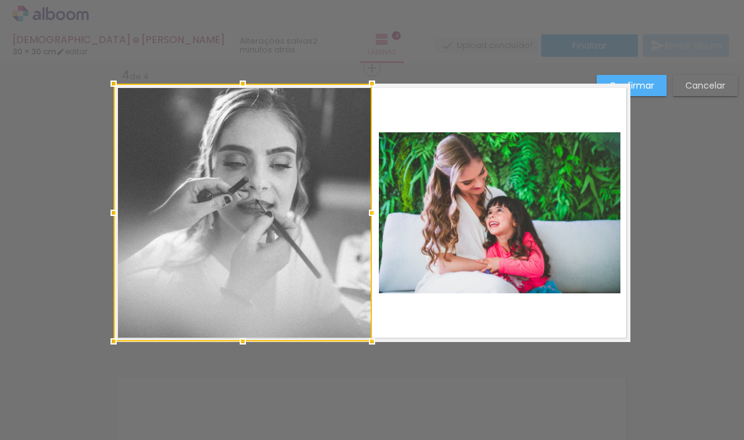
click at [0, 0] on slot "Confirmar" at bounding box center [0, 0] width 0 height 0
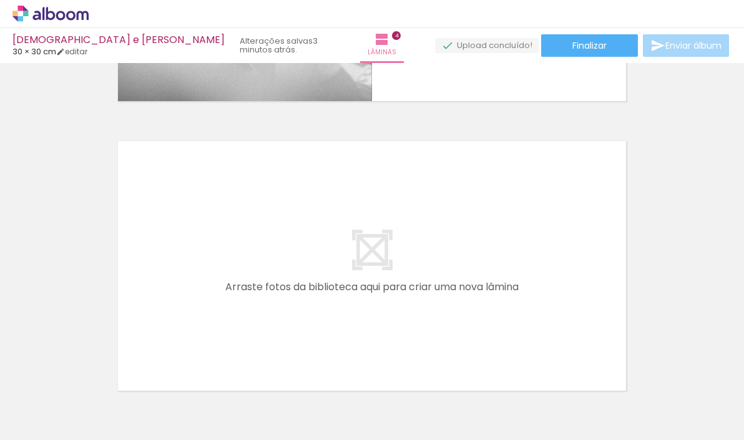
scroll to position [1120, 0]
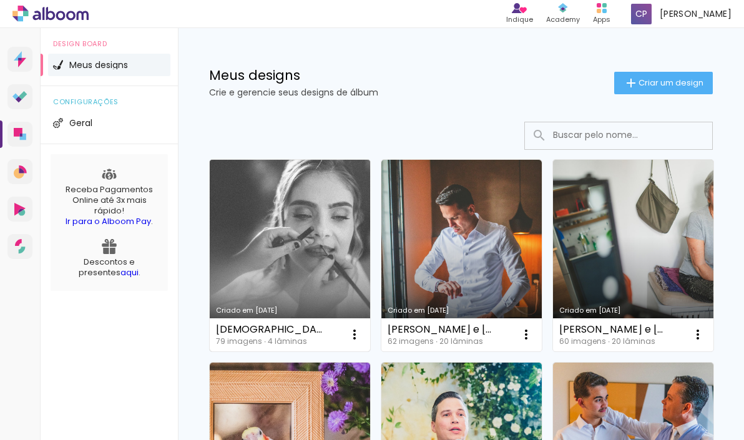
scroll to position [13, 0]
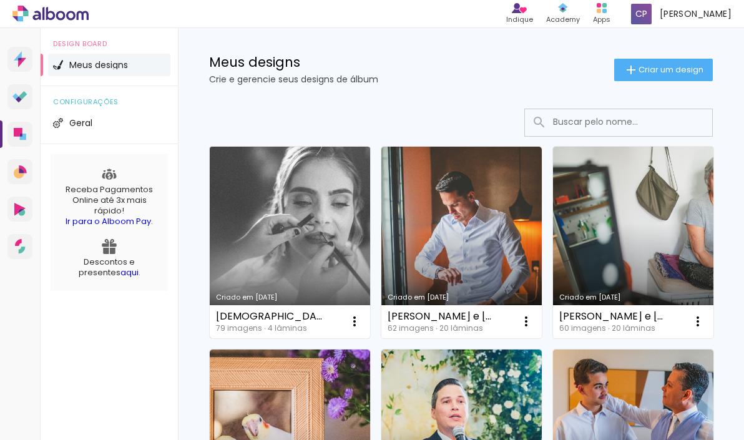
click at [270, 178] on link "Criado em [DATE]" at bounding box center [290, 243] width 160 height 192
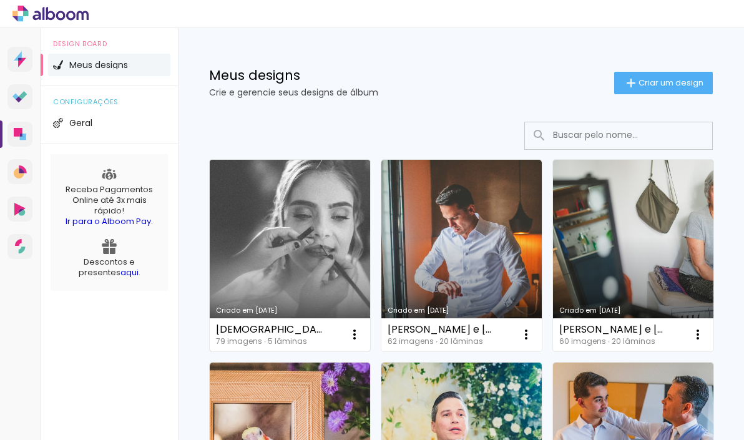
click at [295, 222] on link "Criado em [DATE]" at bounding box center [290, 256] width 160 height 192
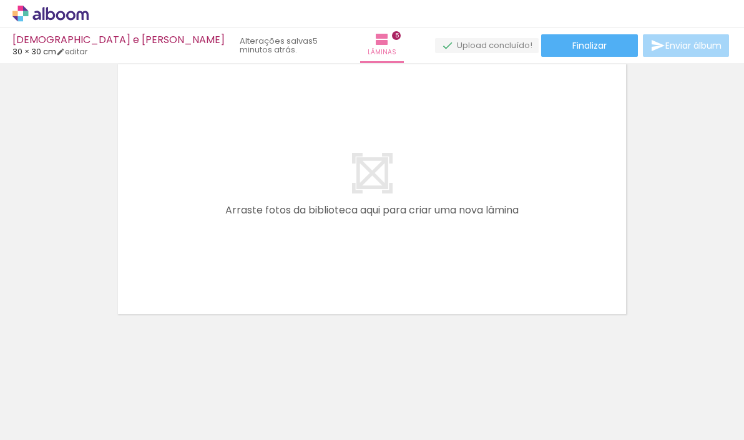
scroll to position [1487, 0]
click at [55, 403] on input "Todas as fotos" at bounding box center [34, 402] width 47 height 11
click at [0, 0] on slot "Não utilizadas" at bounding box center [0, 0] width 0 height 0
type input "Não utilizadas"
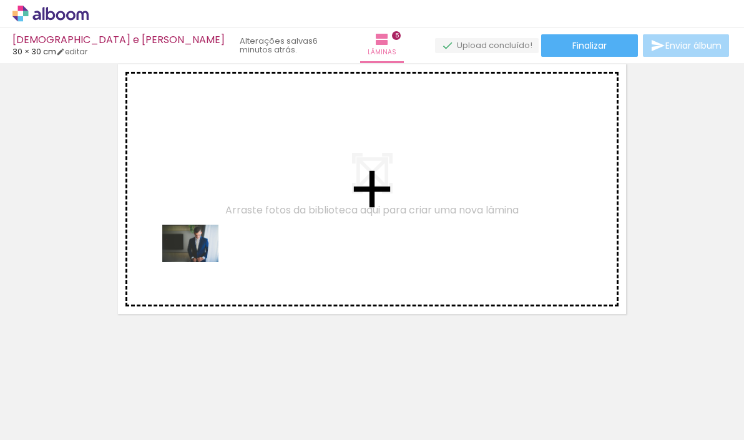
drag, startPoint x: 140, startPoint y: 410, endPoint x: 200, endPoint y: 263, distance: 158.8
click at [200, 263] on quentale-workspace at bounding box center [372, 220] width 744 height 440
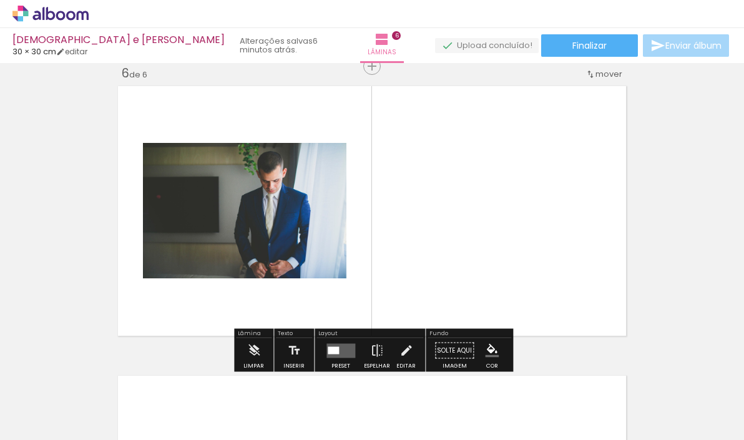
scroll to position [1463, 0]
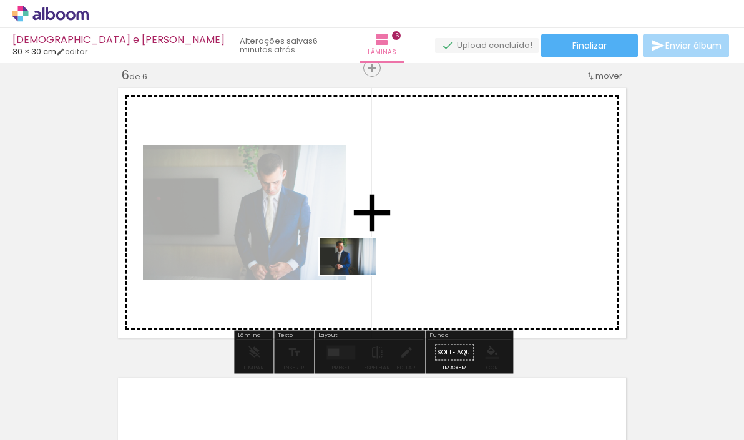
drag, startPoint x: 141, startPoint y: 406, endPoint x: 357, endPoint y: 275, distance: 252.3
click at [357, 275] on quentale-workspace at bounding box center [372, 220] width 744 height 440
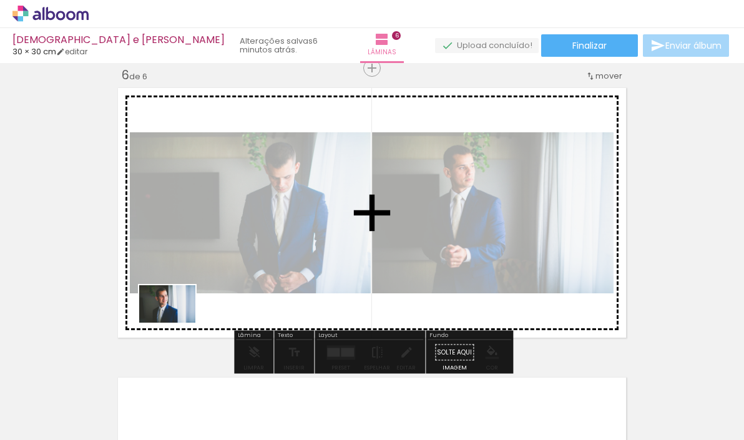
drag, startPoint x: 131, startPoint y: 412, endPoint x: 176, endPoint y: 323, distance: 99.4
click at [176, 323] on quentale-workspace at bounding box center [372, 220] width 744 height 440
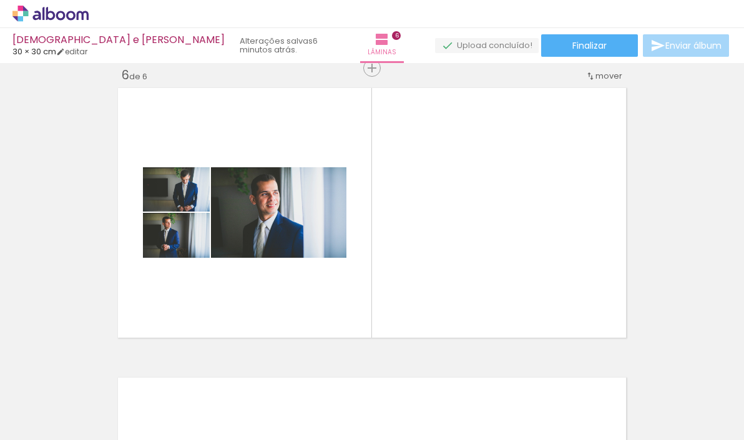
scroll to position [0, 0]
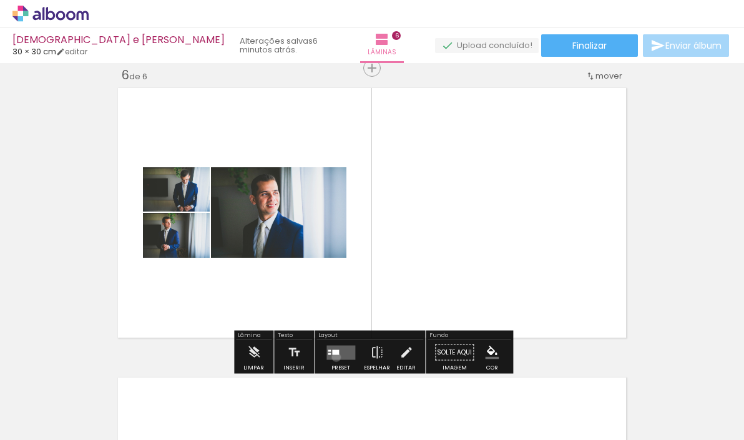
click at [333, 357] on quentale-layouter at bounding box center [340, 352] width 29 height 14
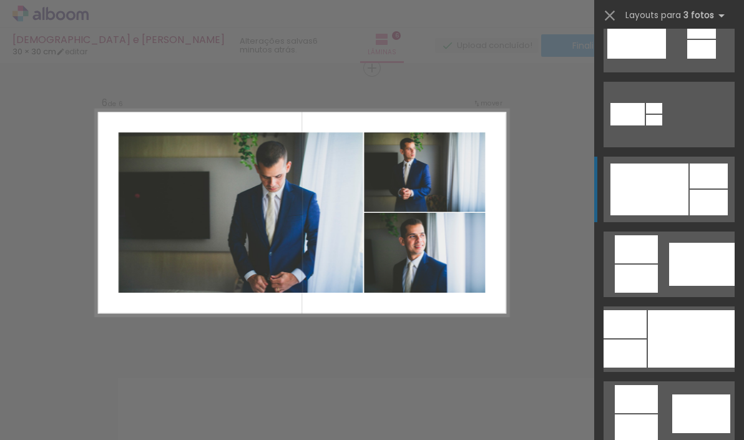
scroll to position [557, 0]
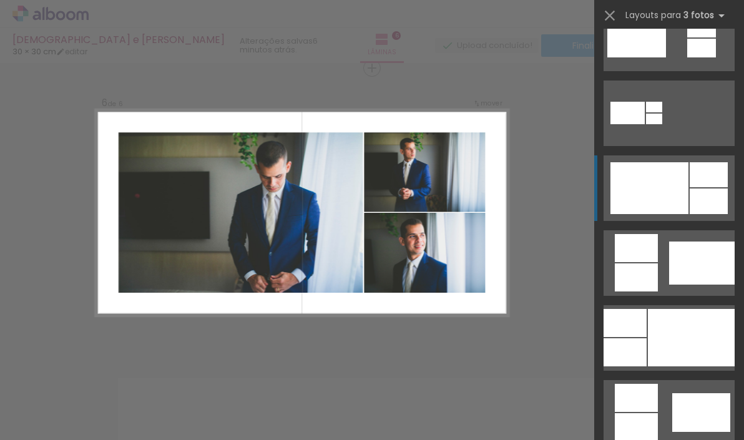
click at [669, 202] on div at bounding box center [649, 188] width 78 height 52
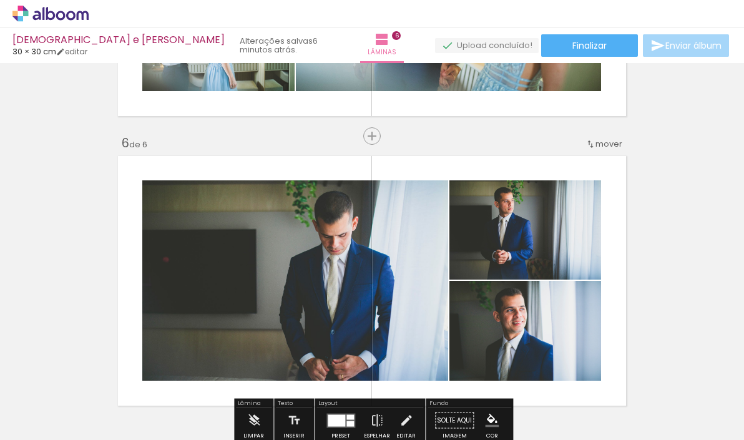
scroll to position [1395, 0]
click at [612, 140] on span "mover" at bounding box center [608, 144] width 27 height 12
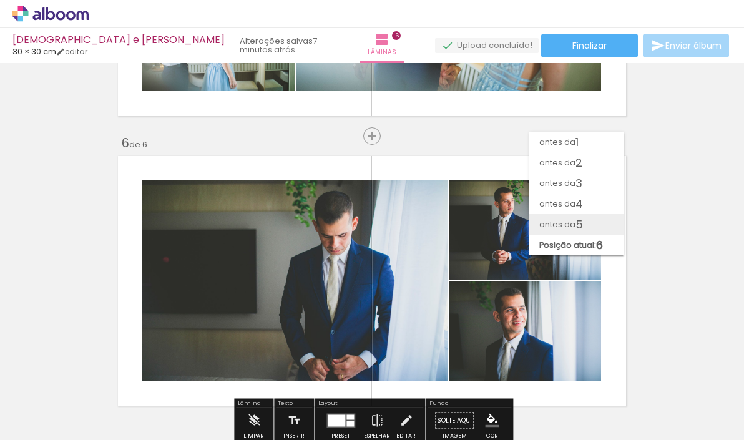
click at [575, 222] on span "5" at bounding box center [578, 224] width 7 height 21
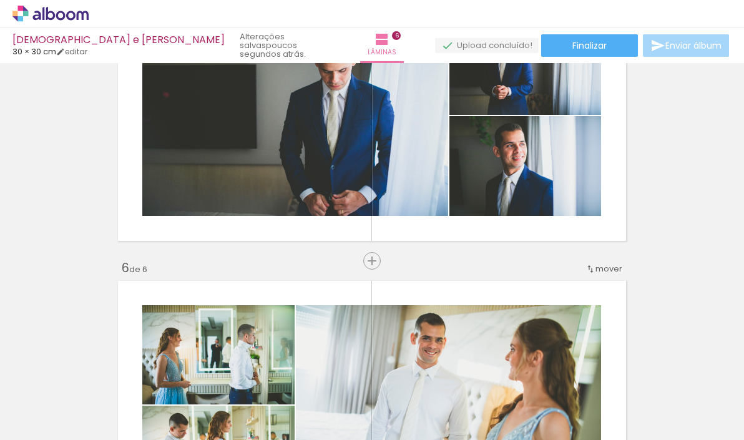
scroll to position [1284, 0]
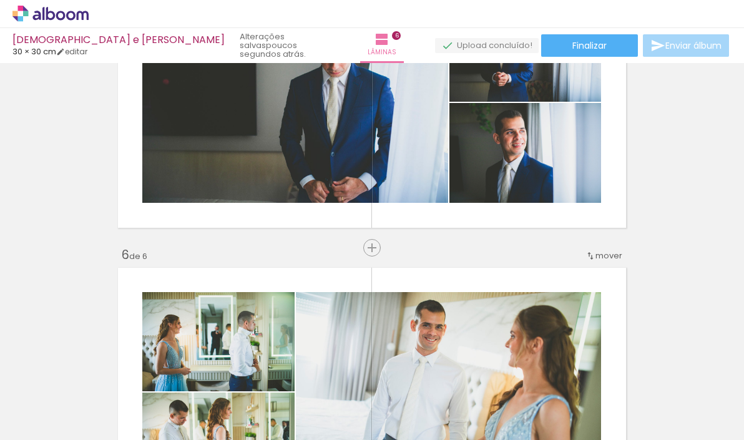
click at [597, 256] on span "mover" at bounding box center [608, 256] width 27 height 12
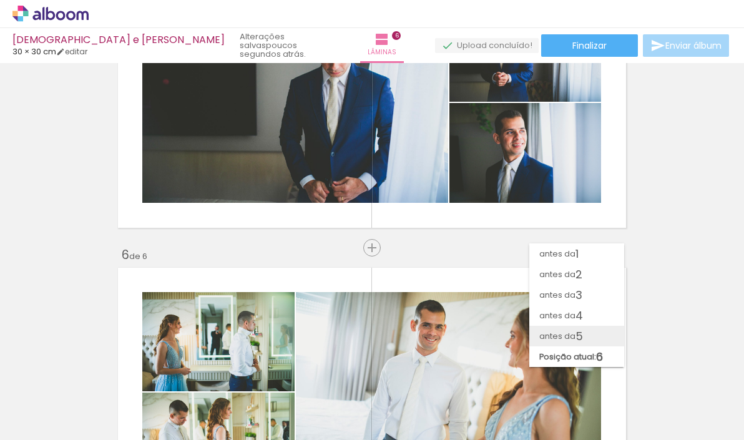
click at [565, 338] on span "antes da" at bounding box center [557, 336] width 36 height 21
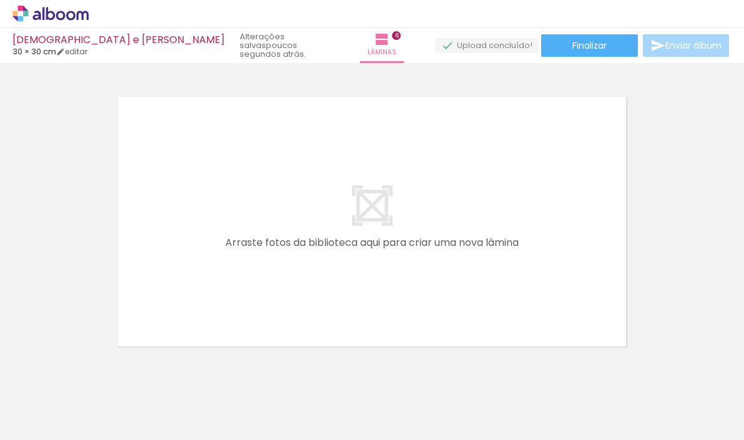
scroll to position [1746, 0]
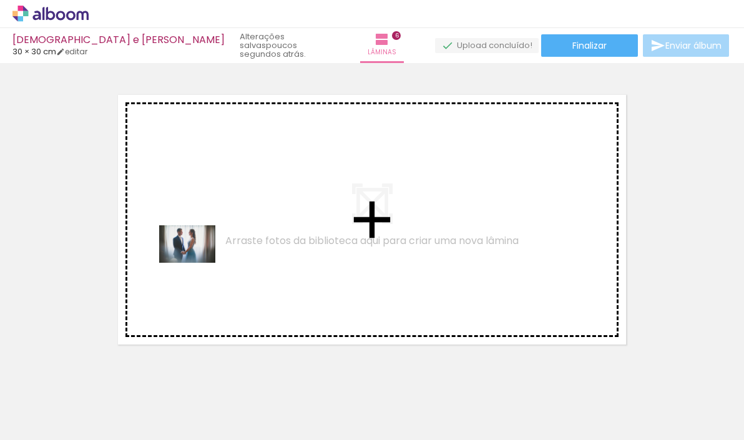
drag, startPoint x: 134, startPoint y: 402, endPoint x: 158, endPoint y: 366, distance: 43.1
click at [196, 263] on quentale-workspace at bounding box center [372, 220] width 744 height 440
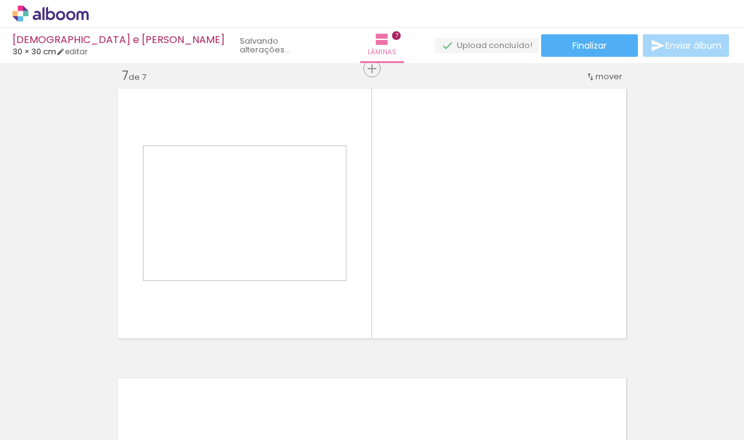
scroll to position [1753, 0]
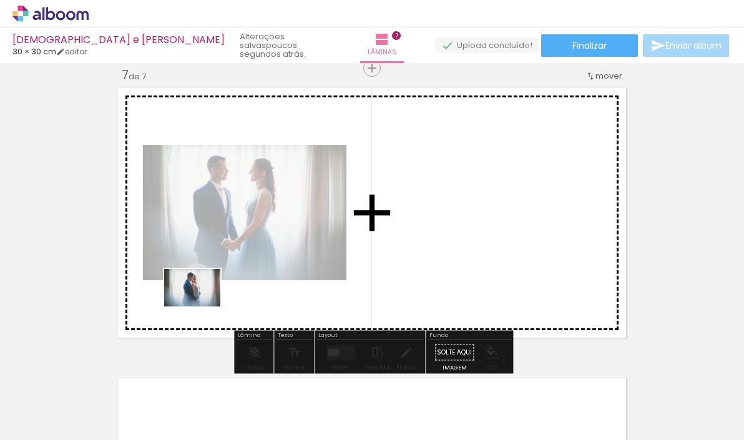
drag, startPoint x: 134, startPoint y: 409, endPoint x: 202, endPoint y: 307, distance: 122.9
click at [202, 307] on quentale-workspace at bounding box center [372, 220] width 744 height 440
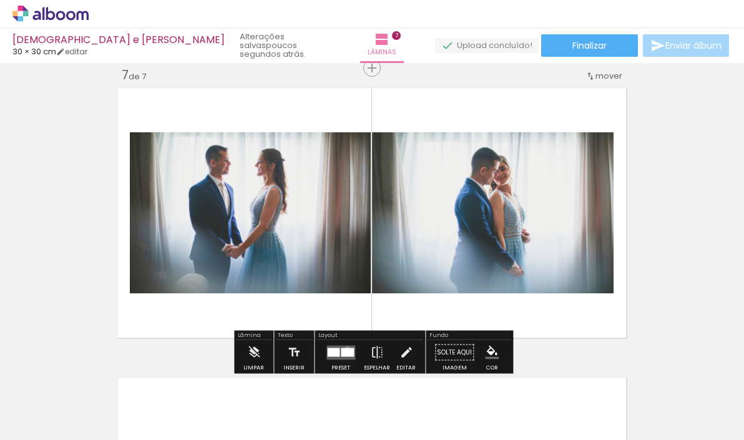
click at [344, 349] on div at bounding box center [347, 352] width 13 height 9
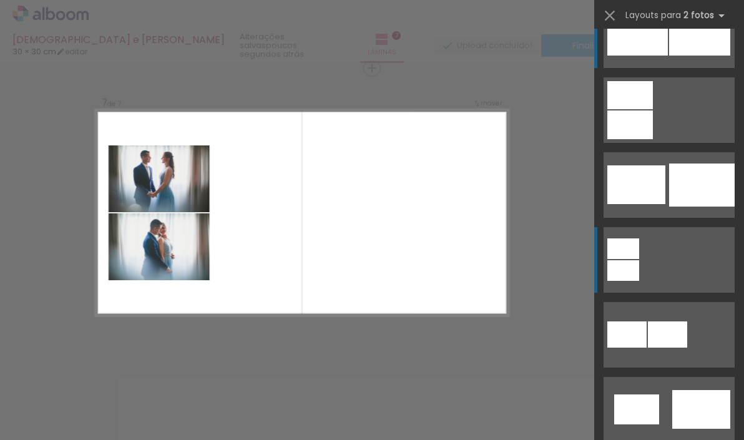
scroll to position [32, 0]
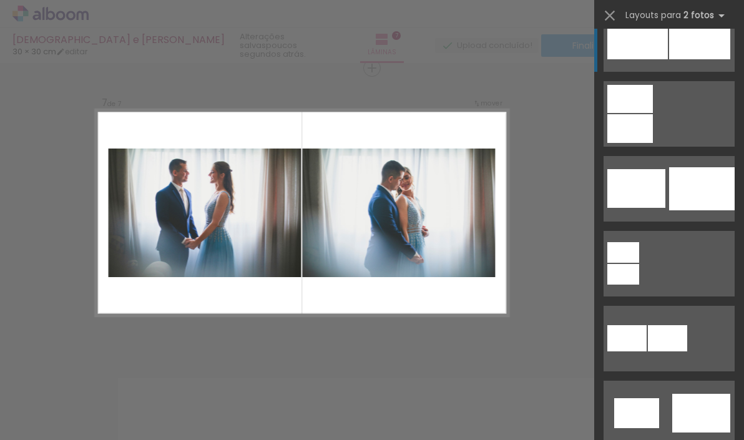
click at [220, 281] on quentale-layouter at bounding box center [301, 212] width 413 height 207
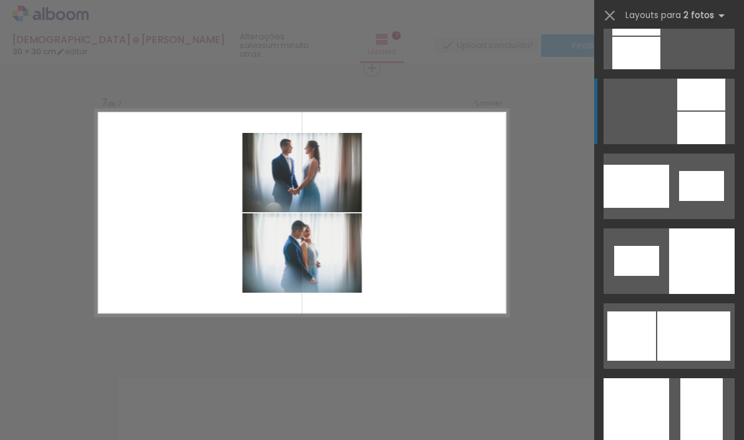
scroll to position [1462, 0]
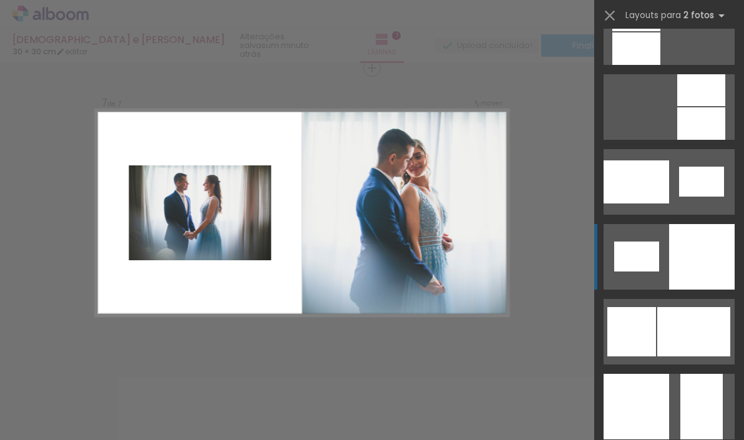
click at [660, 65] on div at bounding box center [636, 48] width 48 height 32
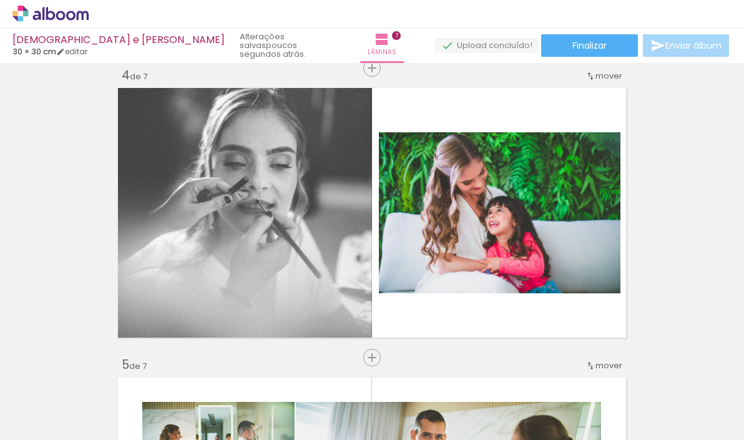
scroll to position [885, 0]
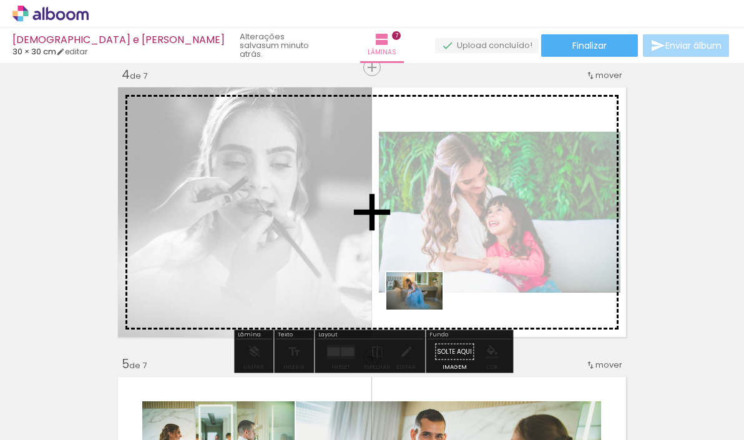
drag, startPoint x: 130, startPoint y: 404, endPoint x: 424, endPoint y: 310, distance: 308.3
click at [424, 310] on quentale-workspace at bounding box center [372, 220] width 744 height 440
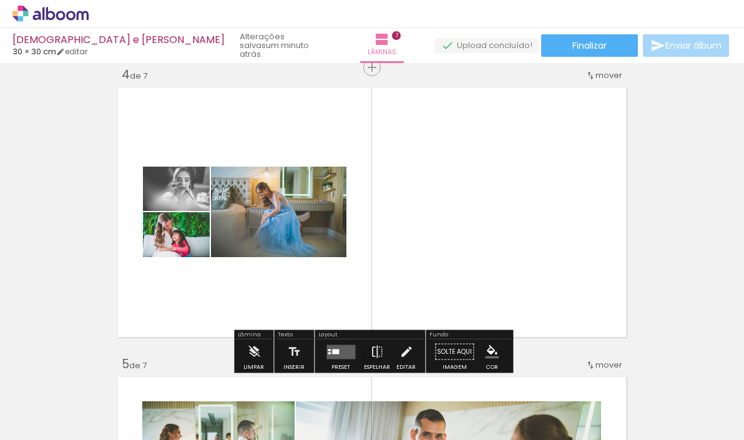
click at [338, 351] on quentale-layouter at bounding box center [340, 351] width 29 height 14
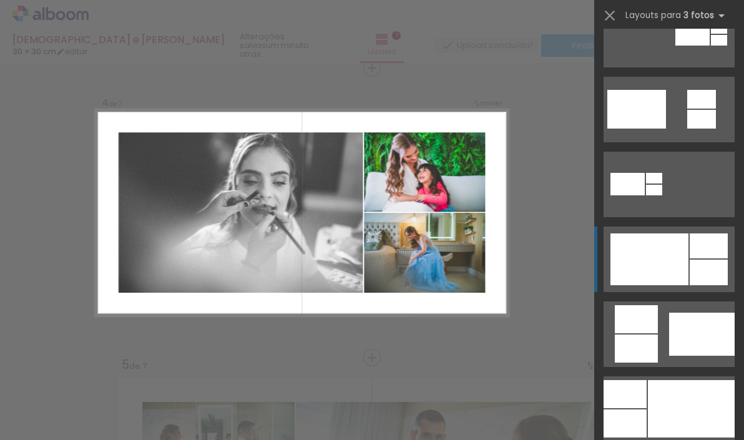
scroll to position [489, 0]
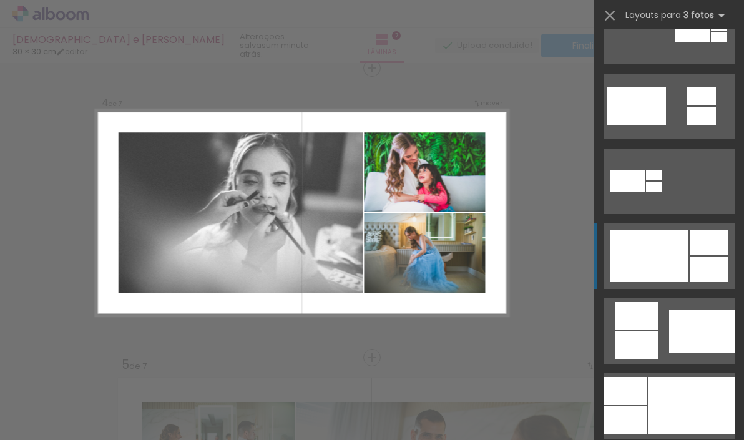
click at [641, 245] on div at bounding box center [649, 256] width 78 height 52
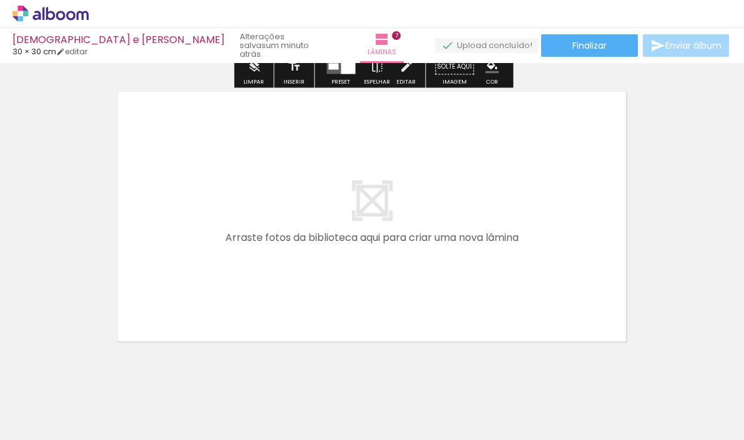
scroll to position [2046, 0]
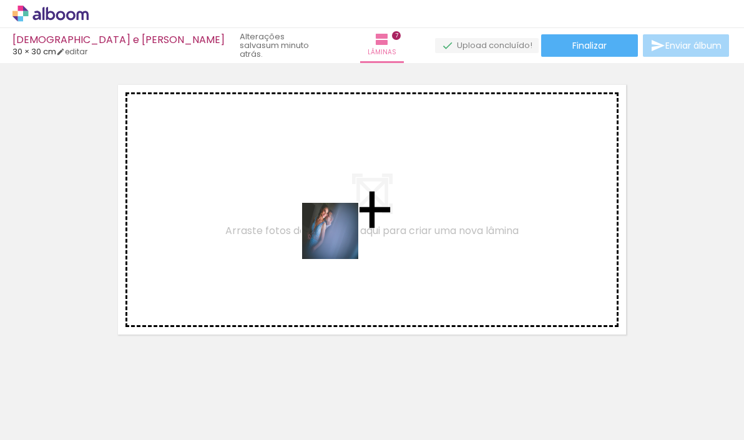
drag, startPoint x: 122, startPoint y: 408, endPoint x: 341, endPoint y: 239, distance: 276.4
click at [341, 239] on quentale-workspace at bounding box center [372, 220] width 744 height 440
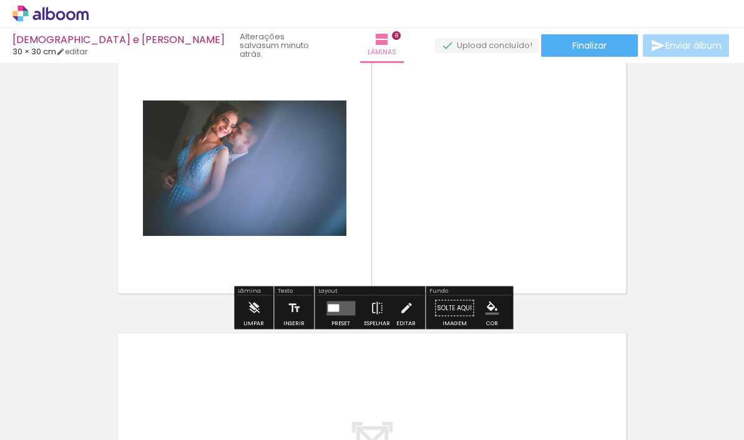
scroll to position [2089, 0]
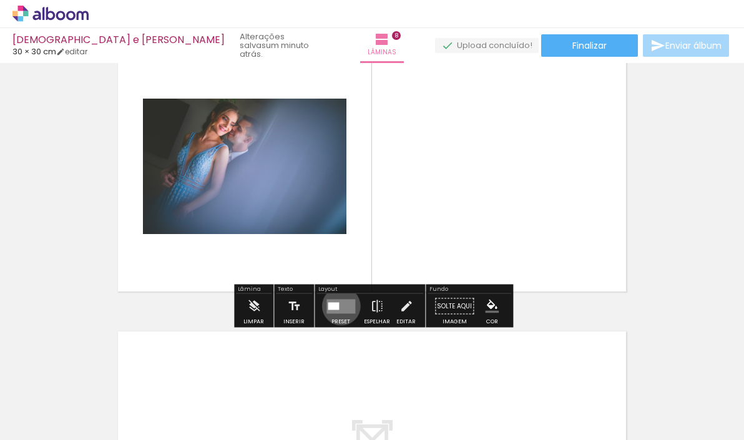
click at [338, 306] on quentale-layouter at bounding box center [340, 306] width 29 height 14
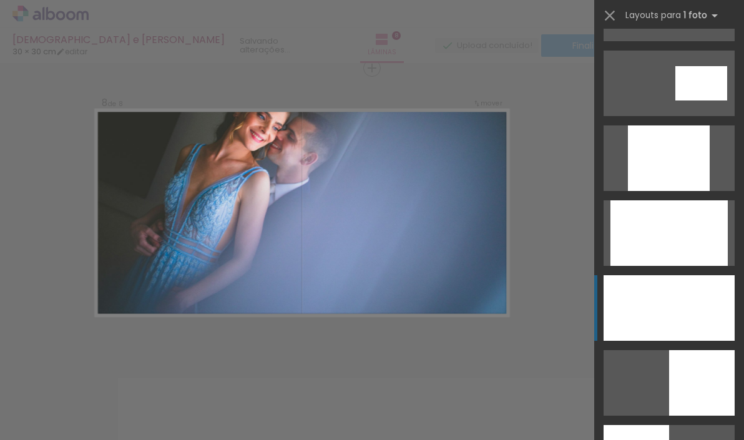
scroll to position [663, 0]
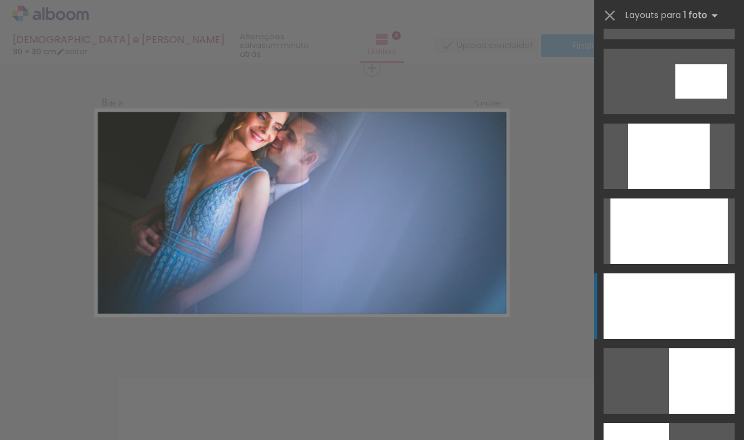
click at [673, 189] on div at bounding box center [669, 157] width 82 height 66
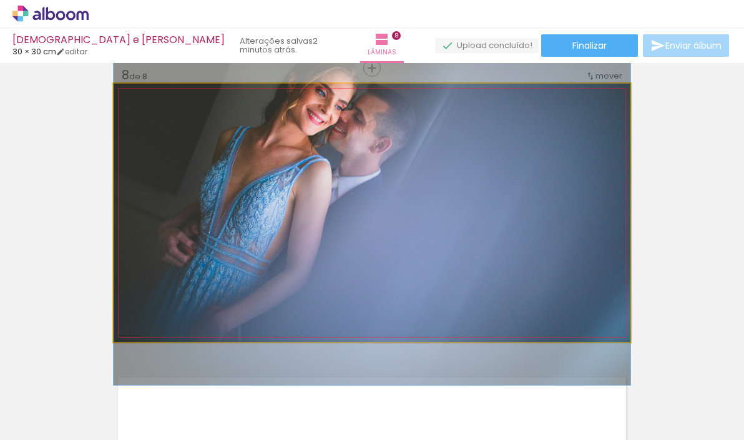
click at [517, 183] on quentale-photo at bounding box center [372, 213] width 517 height 258
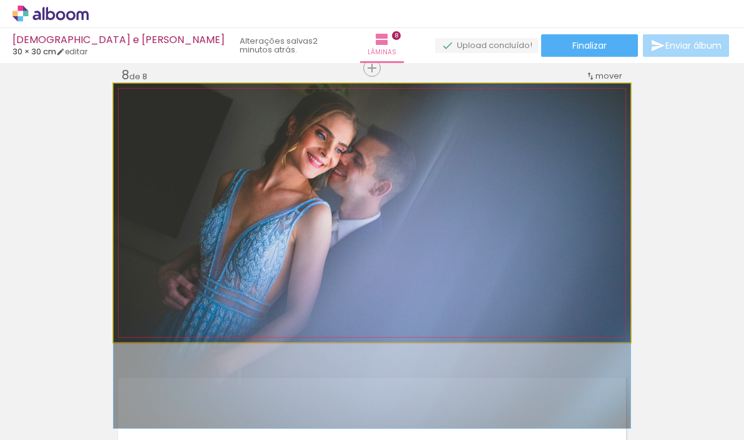
drag, startPoint x: 517, startPoint y: 183, endPoint x: 516, endPoint y: 227, distance: 43.7
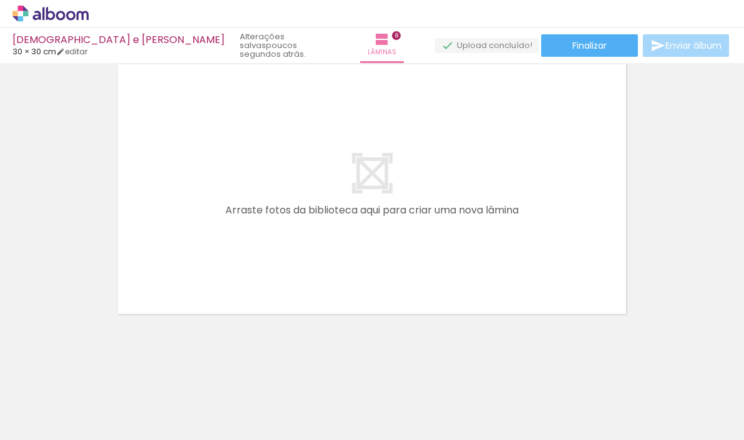
scroll to position [0, 0]
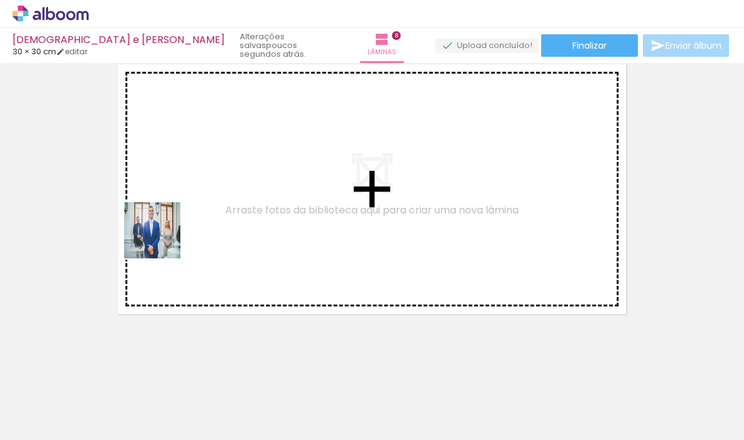
drag, startPoint x: 127, startPoint y: 410, endPoint x: 162, endPoint y: 239, distance: 174.5
click at [162, 239] on quentale-workspace at bounding box center [372, 220] width 744 height 440
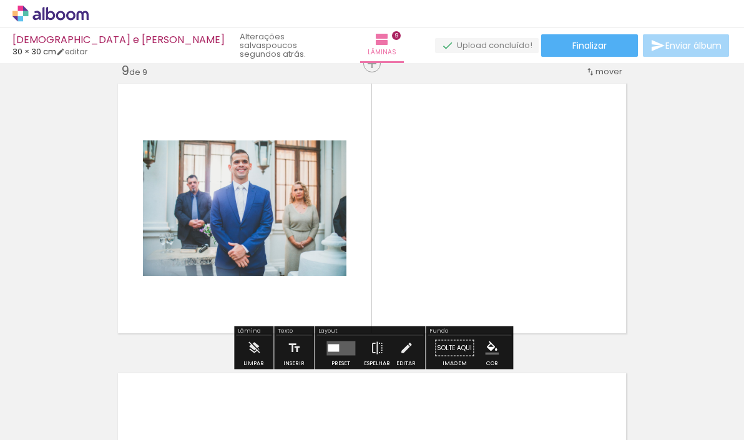
scroll to position [2332, 0]
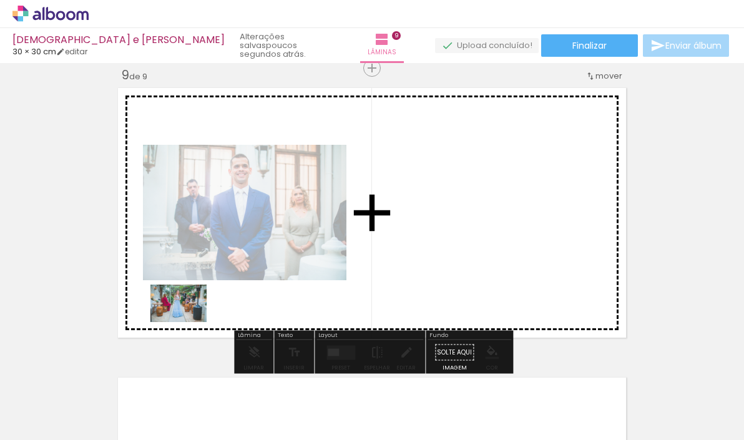
drag, startPoint x: 137, startPoint y: 403, endPoint x: 188, endPoint y: 323, distance: 94.9
click at [188, 323] on quentale-workspace at bounding box center [372, 220] width 744 height 440
